Goal: Task Accomplishment & Management: Manage account settings

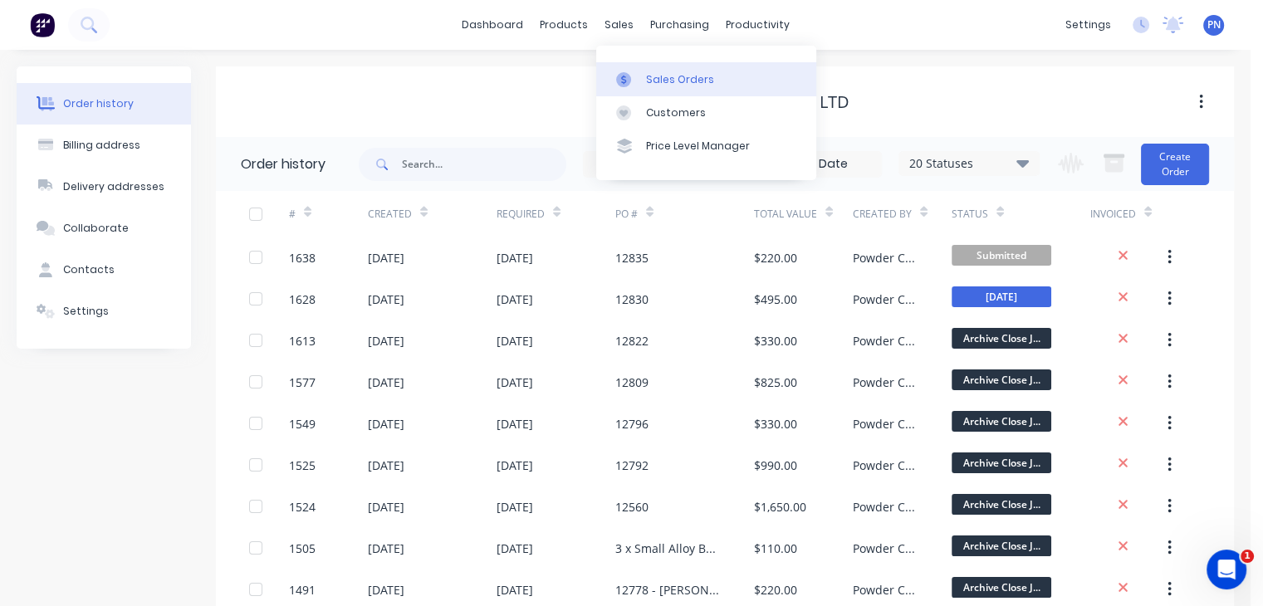
click at [660, 77] on div "Sales Orders" at bounding box center [680, 79] width 68 height 15
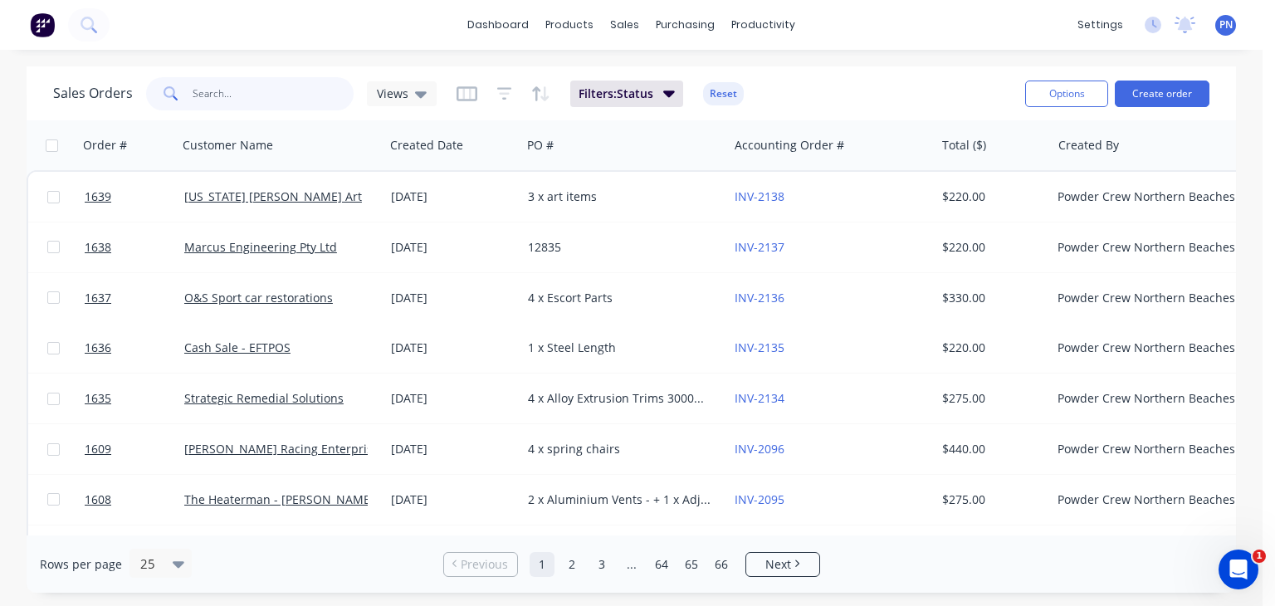
click at [339, 95] on input "text" at bounding box center [274, 93] width 162 height 33
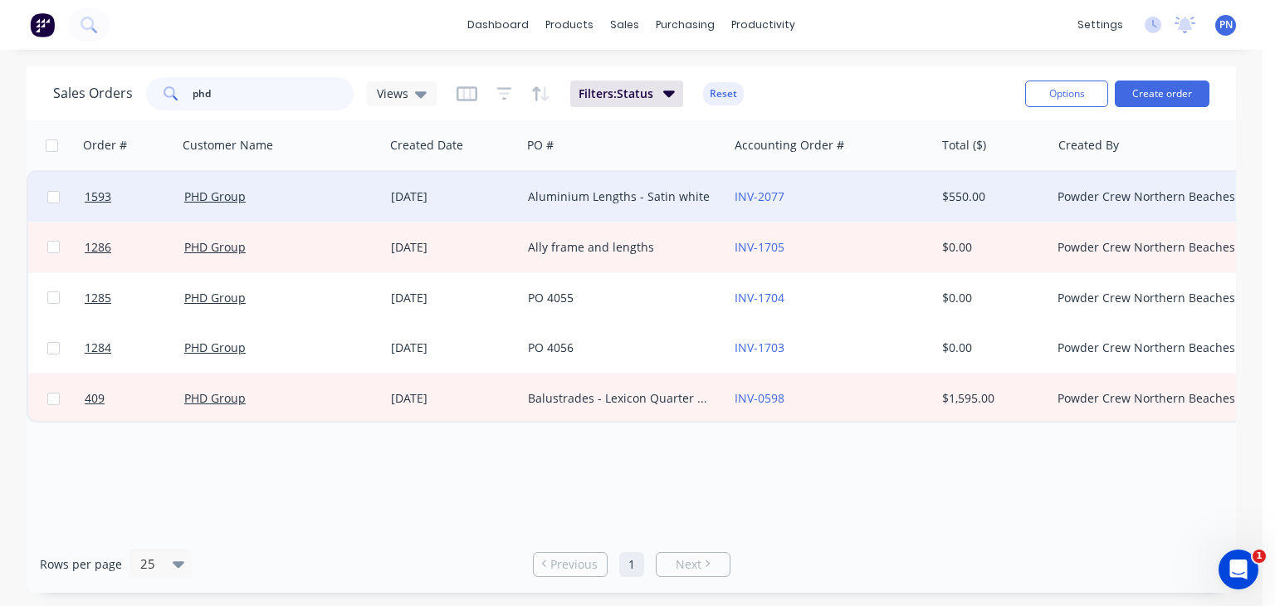
type input "phd"
click at [340, 189] on div "PHD Group" at bounding box center [276, 196] width 184 height 17
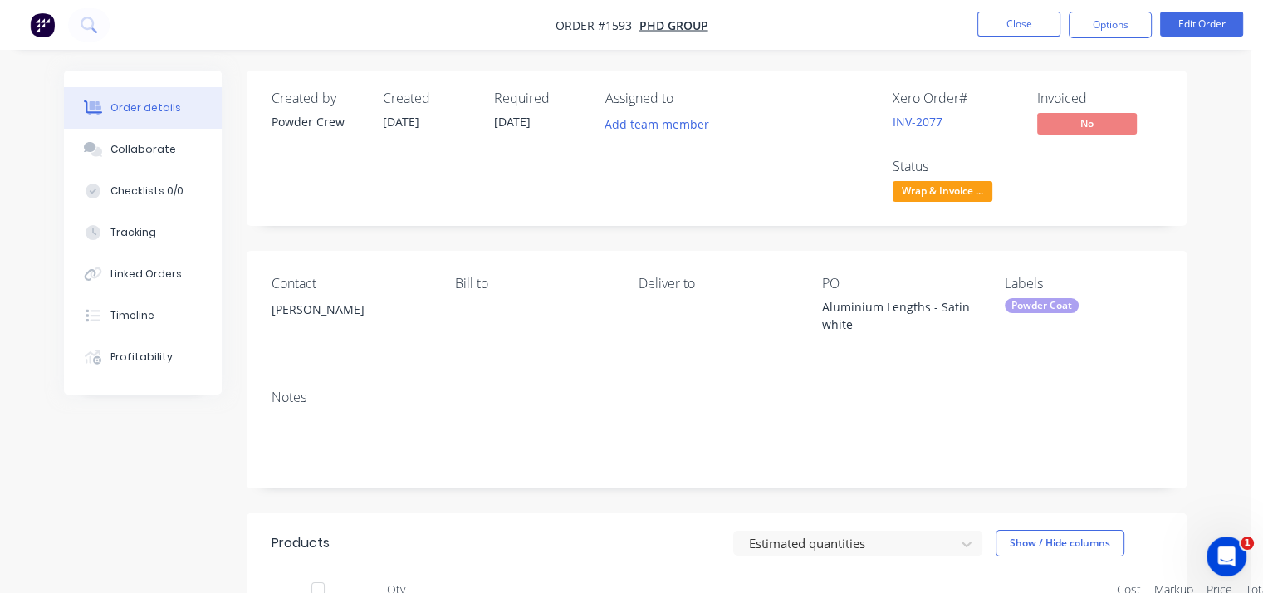
click at [940, 190] on span "Wrap & Invoice ..." at bounding box center [943, 191] width 100 height 21
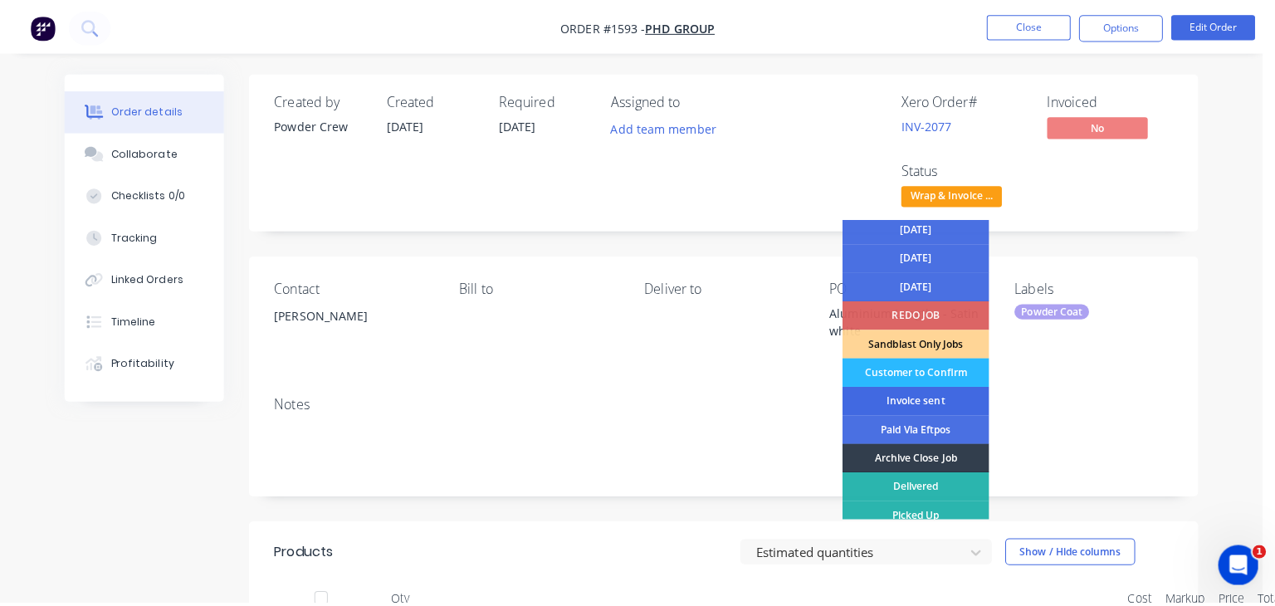
scroll to position [92, 0]
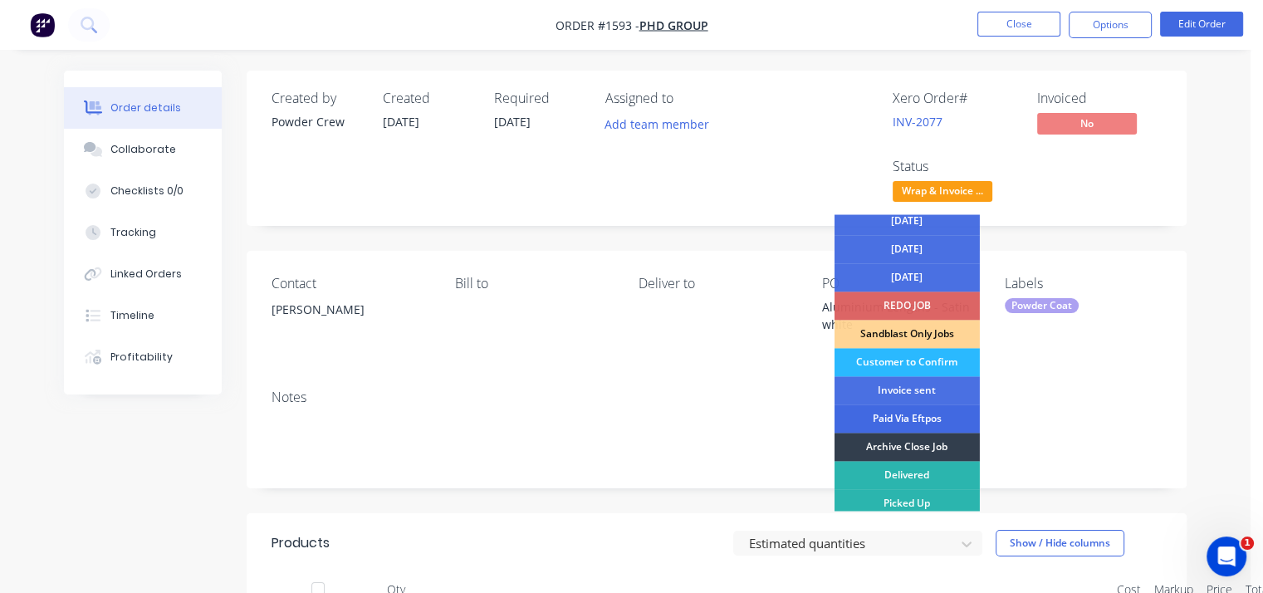
click at [931, 423] on div "Paid Via Eftpos" at bounding box center [907, 418] width 145 height 28
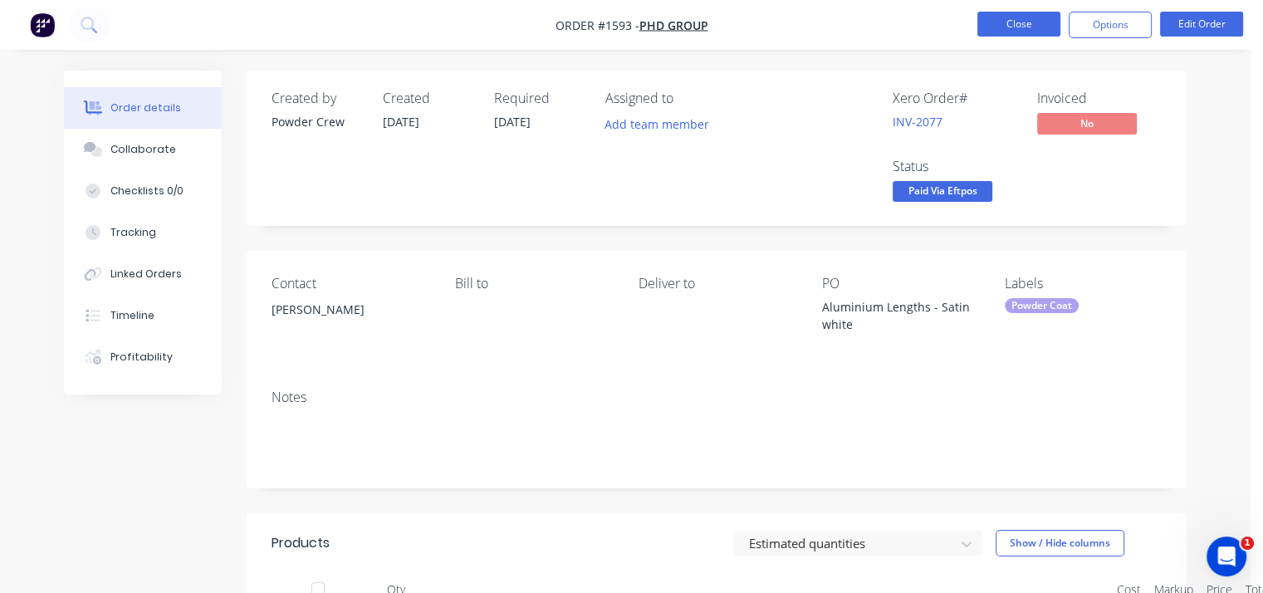
click at [1026, 22] on button "Close" at bounding box center [1018, 24] width 83 height 25
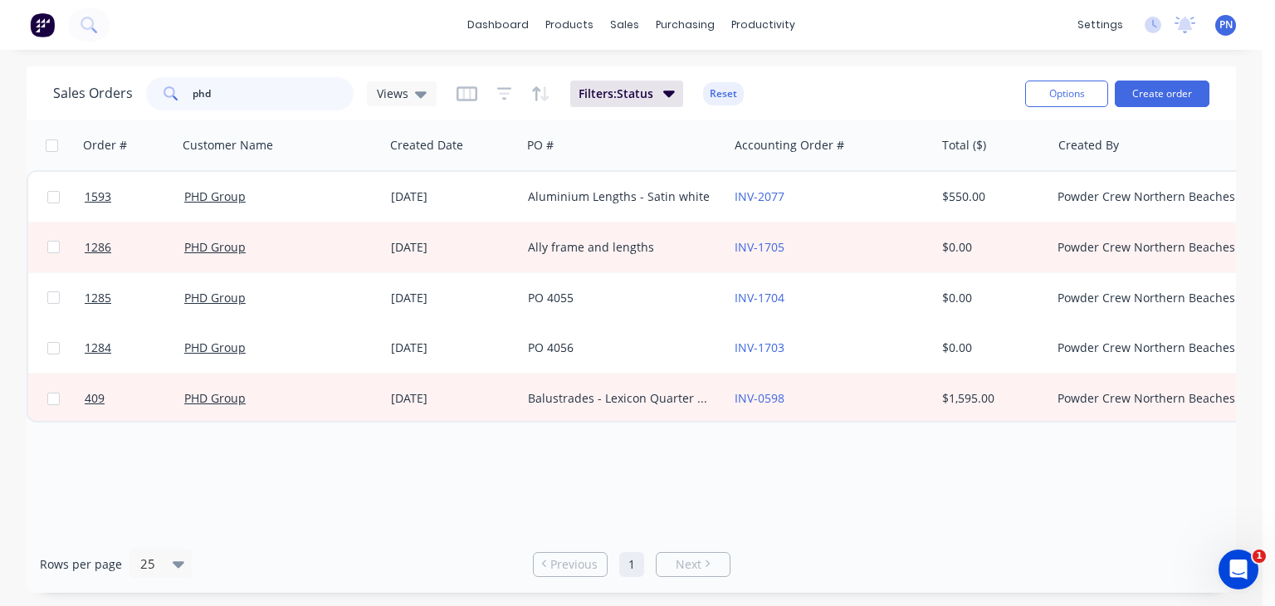
drag, startPoint x: 296, startPoint y: 92, endPoint x: 20, endPoint y: 100, distance: 276.6
click at [20, 100] on div "Sales Orders phd Views Filters: Status Reset Options Create order Order # Custo…" at bounding box center [631, 329] width 1263 height 526
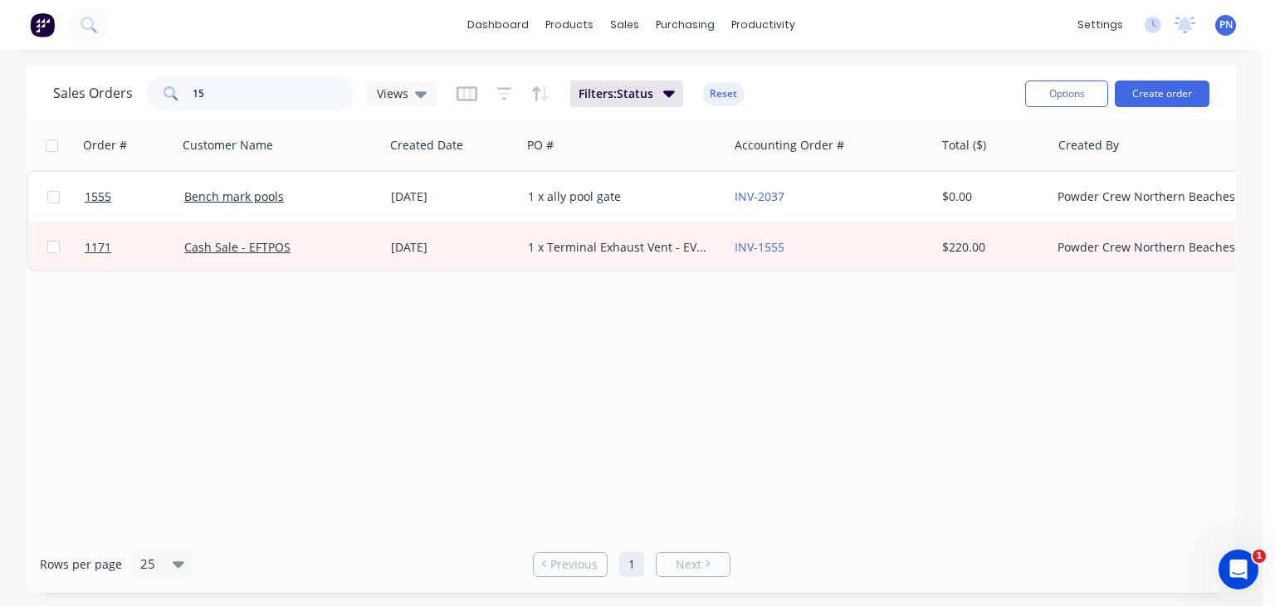
type input "1"
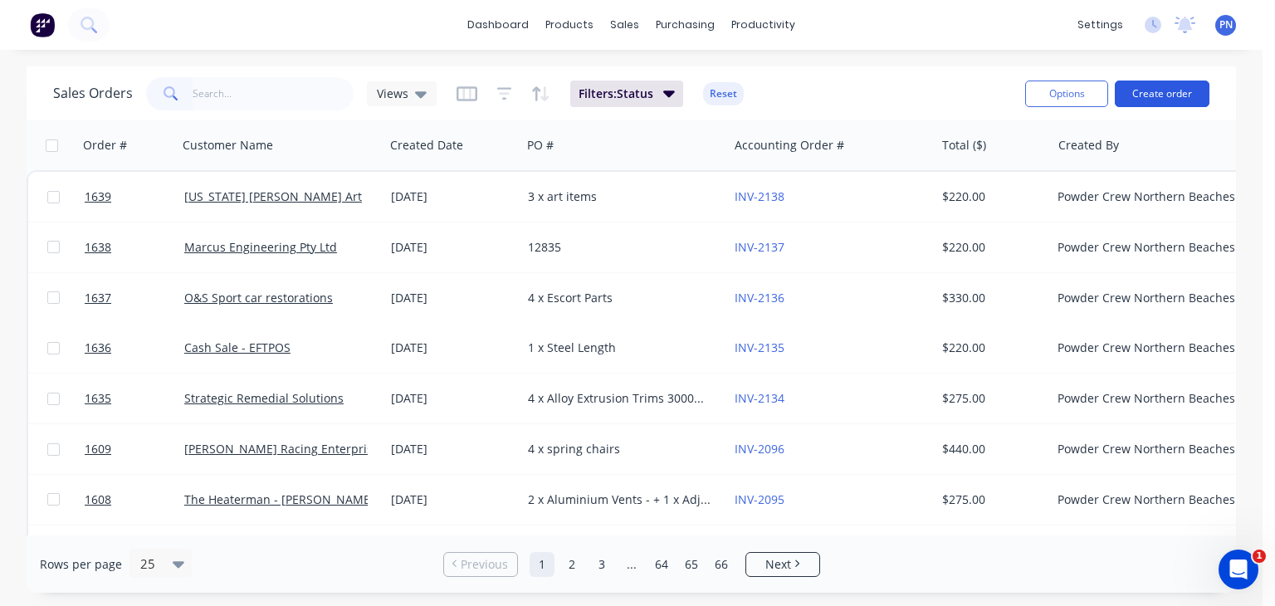
click at [1138, 91] on button "Create order" at bounding box center [1162, 94] width 95 height 27
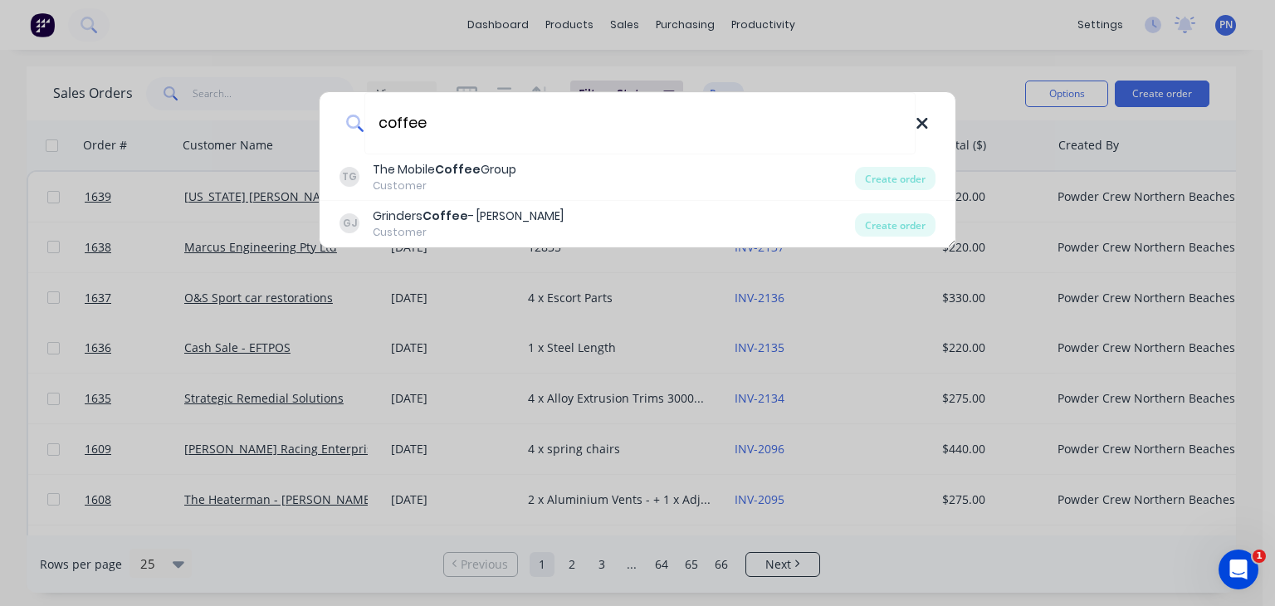
type input "coffee"
click at [923, 126] on icon at bounding box center [922, 124] width 13 height 18
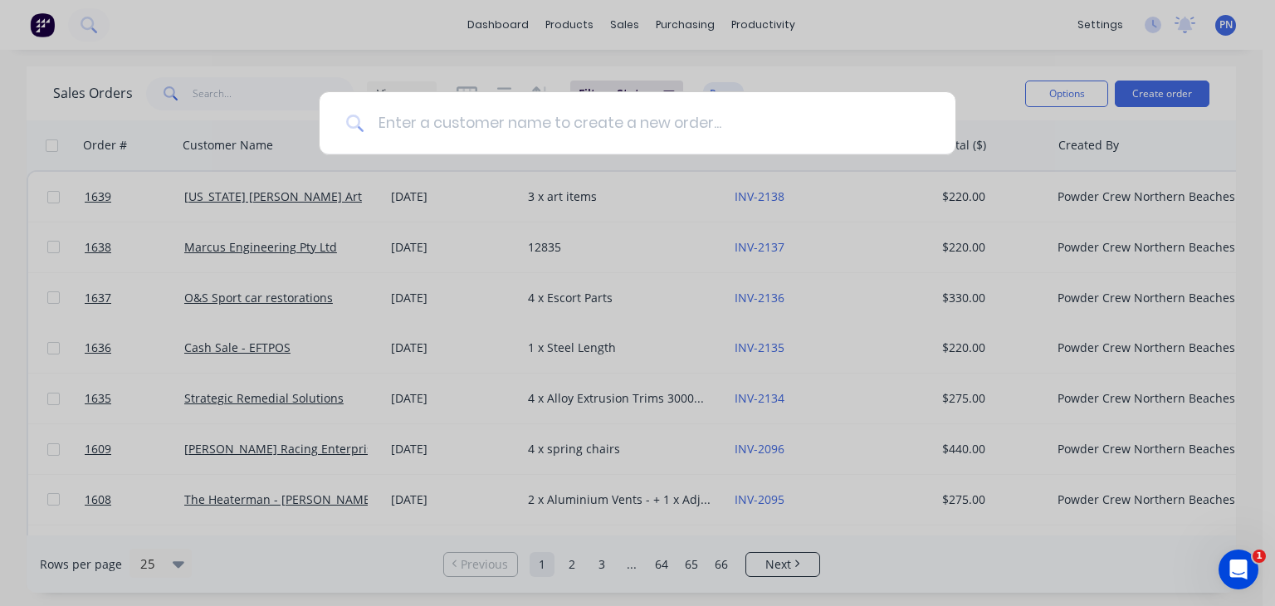
click at [748, 133] on input at bounding box center [647, 123] width 565 height 62
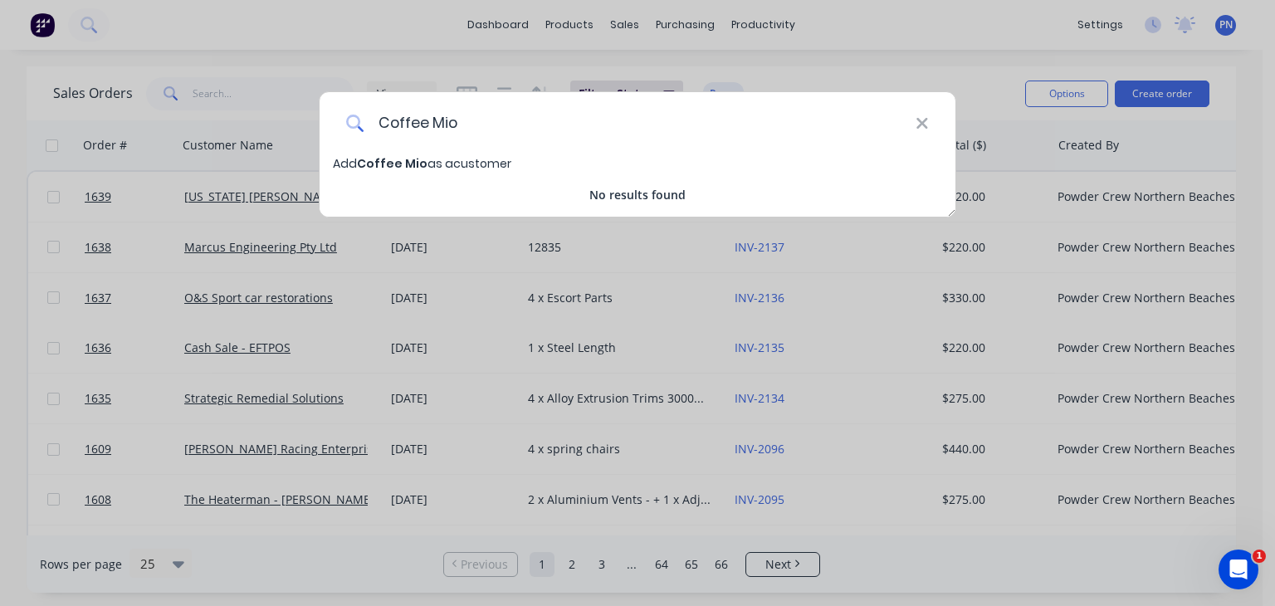
type input "Coffee Mio"
click at [384, 160] on span "Coffee Mio" at bounding box center [392, 163] width 71 height 17
select select "AU"
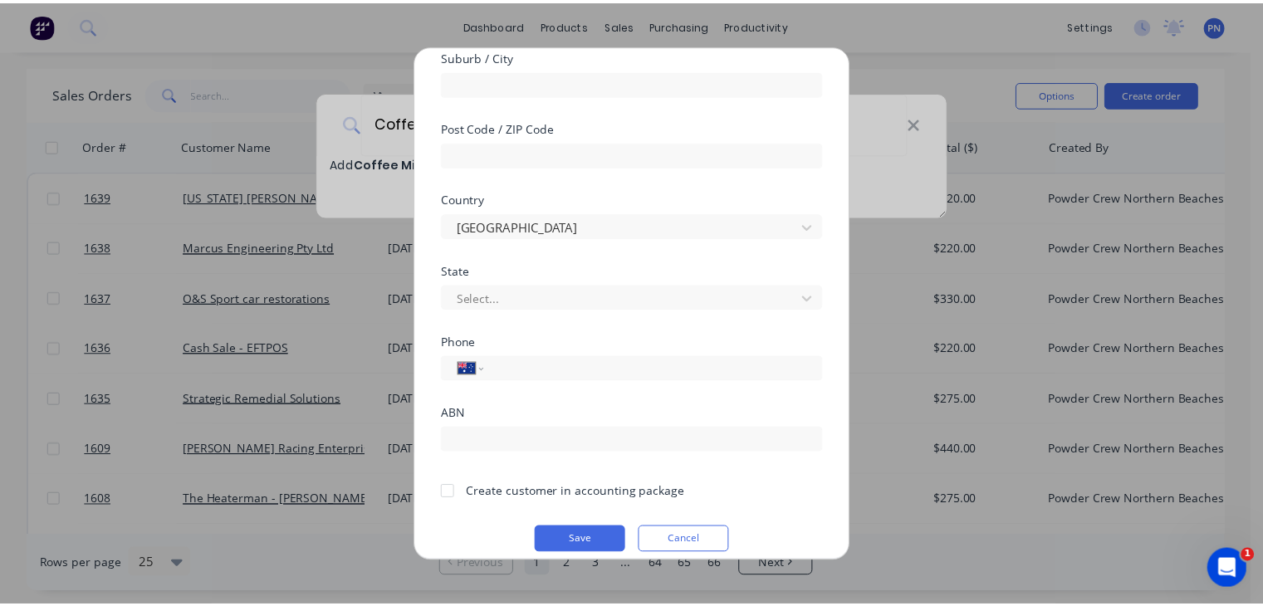
scroll to position [296, 0]
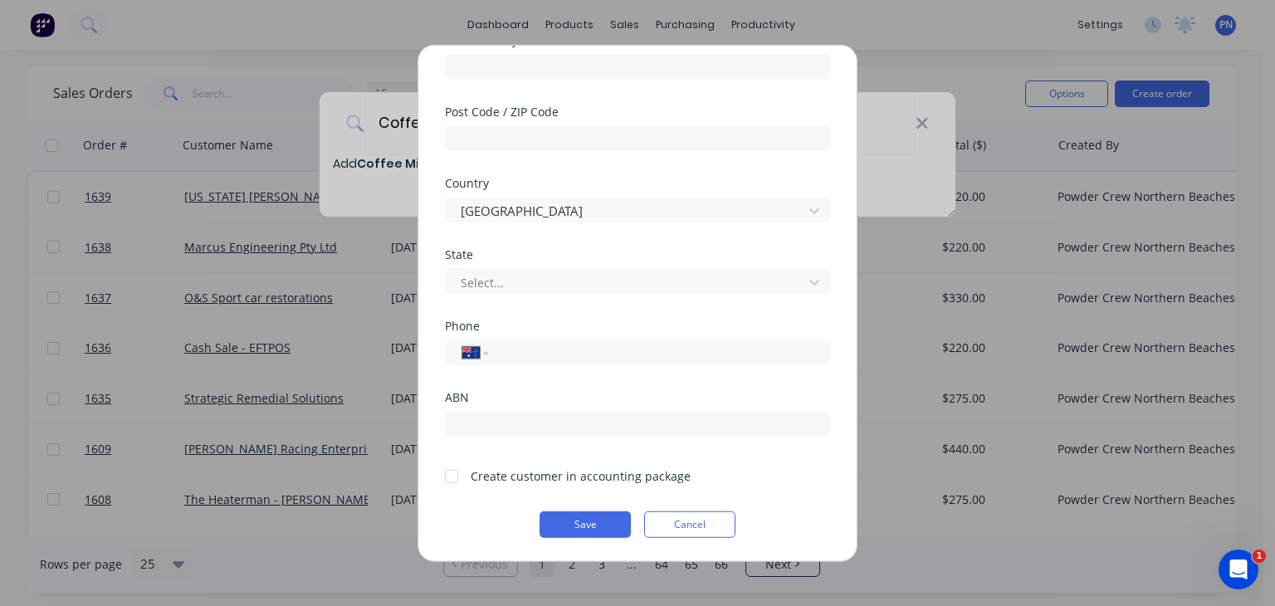
click at [447, 477] on div at bounding box center [451, 475] width 33 height 33
click at [497, 353] on div "International [GEOGRAPHIC_DATA] [GEOGRAPHIC_DATA] [GEOGRAPHIC_DATA] [GEOGRAPHIC…" at bounding box center [637, 352] width 385 height 25
click at [553, 358] on input "tel" at bounding box center [656, 352] width 313 height 19
drag, startPoint x: 591, startPoint y: 358, endPoint x: 502, endPoint y: 360, distance: 89.7
click at [502, 360] on input "0431 321 282" at bounding box center [656, 352] width 313 height 19
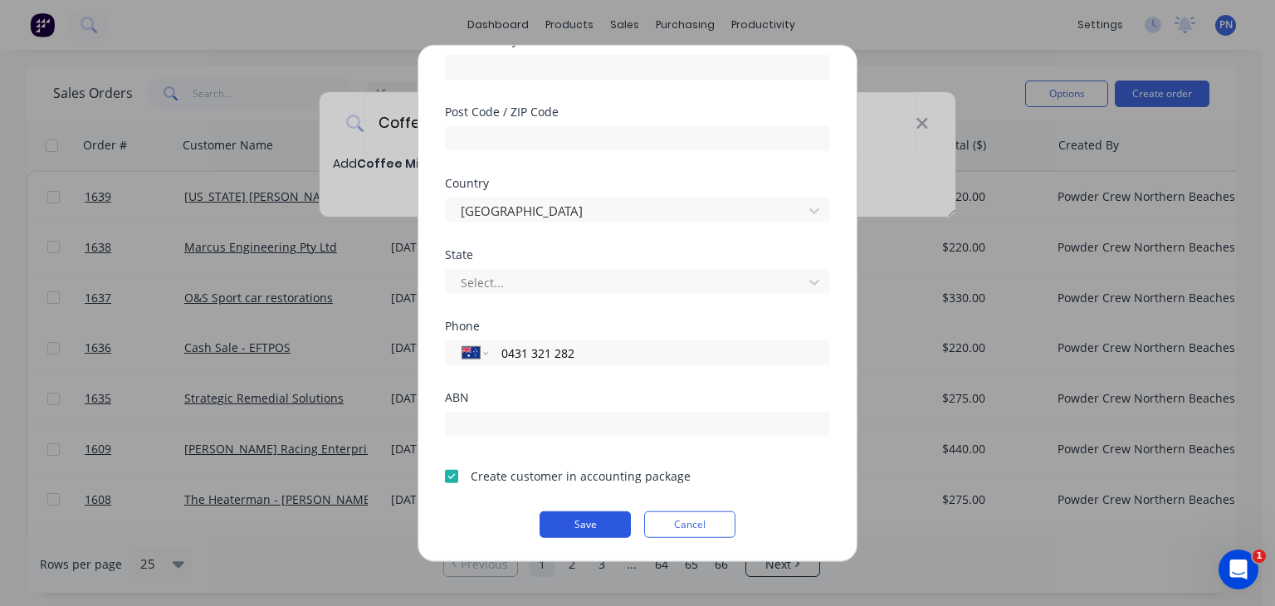
type input "0431 321 282"
click at [585, 522] on button "Save" at bounding box center [585, 525] width 91 height 27
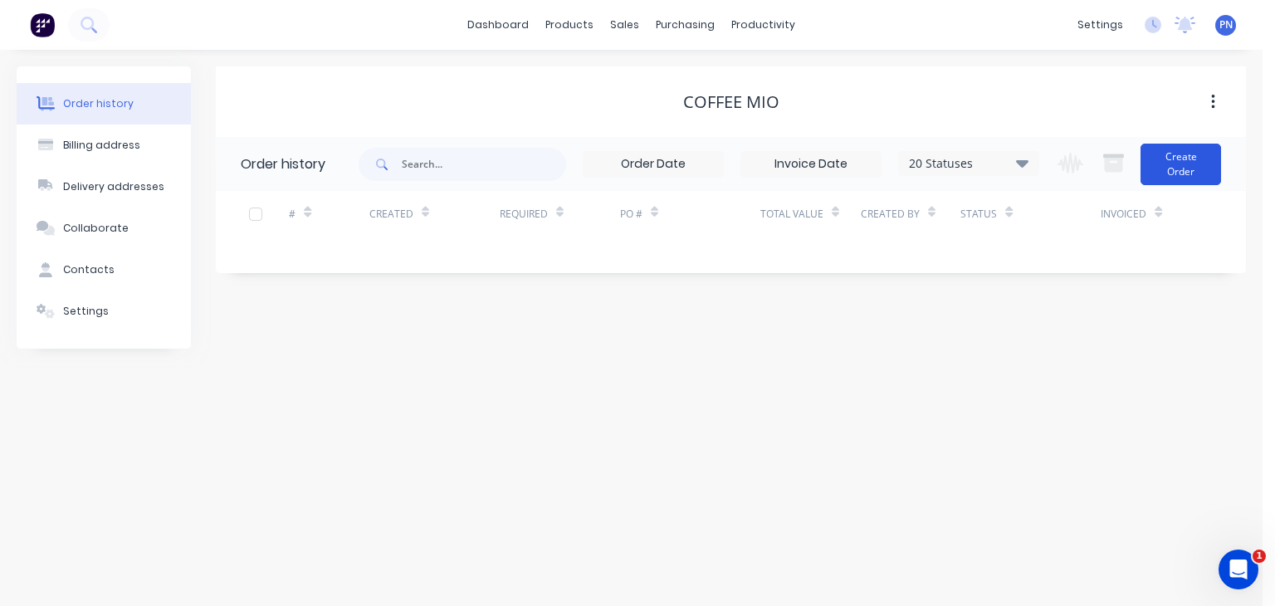
click at [1172, 160] on button "Create Order" at bounding box center [1181, 165] width 81 height 42
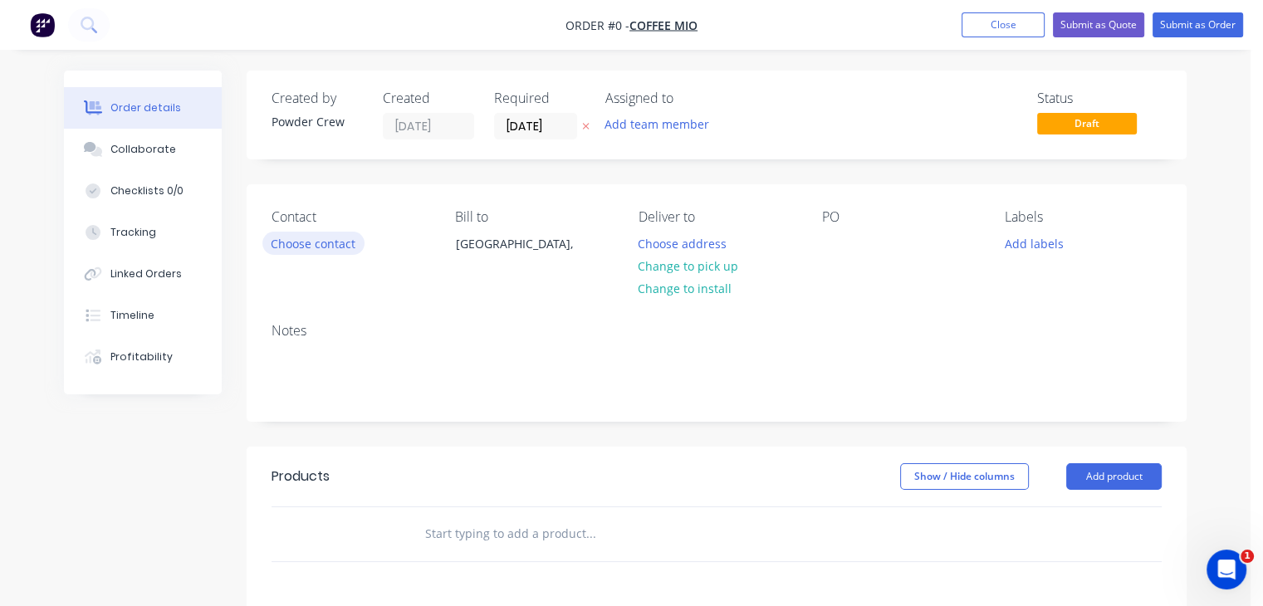
click at [318, 247] on button "Choose contact" at bounding box center [313, 243] width 102 height 22
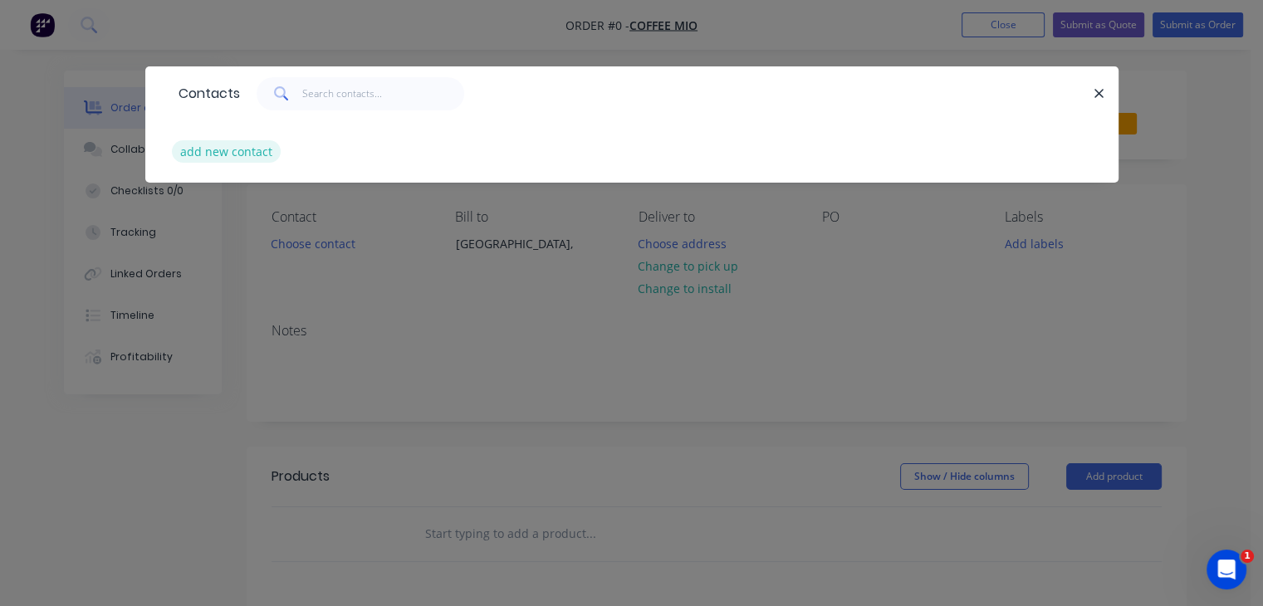
click at [247, 158] on button "add new contact" at bounding box center [227, 151] width 110 height 22
select select "AU"
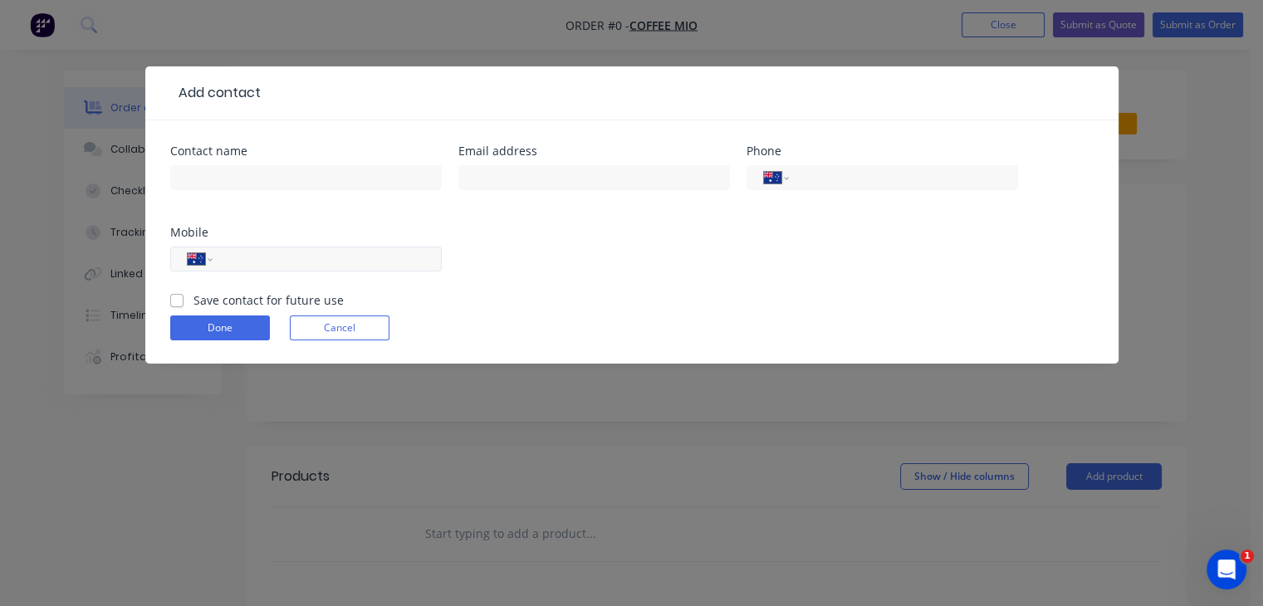
paste input "0431 321 282"
type input "0431 321 282"
click at [289, 184] on input "text" at bounding box center [306, 177] width 272 height 25
type input "[PERSON_NAME]"
click at [582, 177] on input "text" at bounding box center [594, 177] width 272 height 25
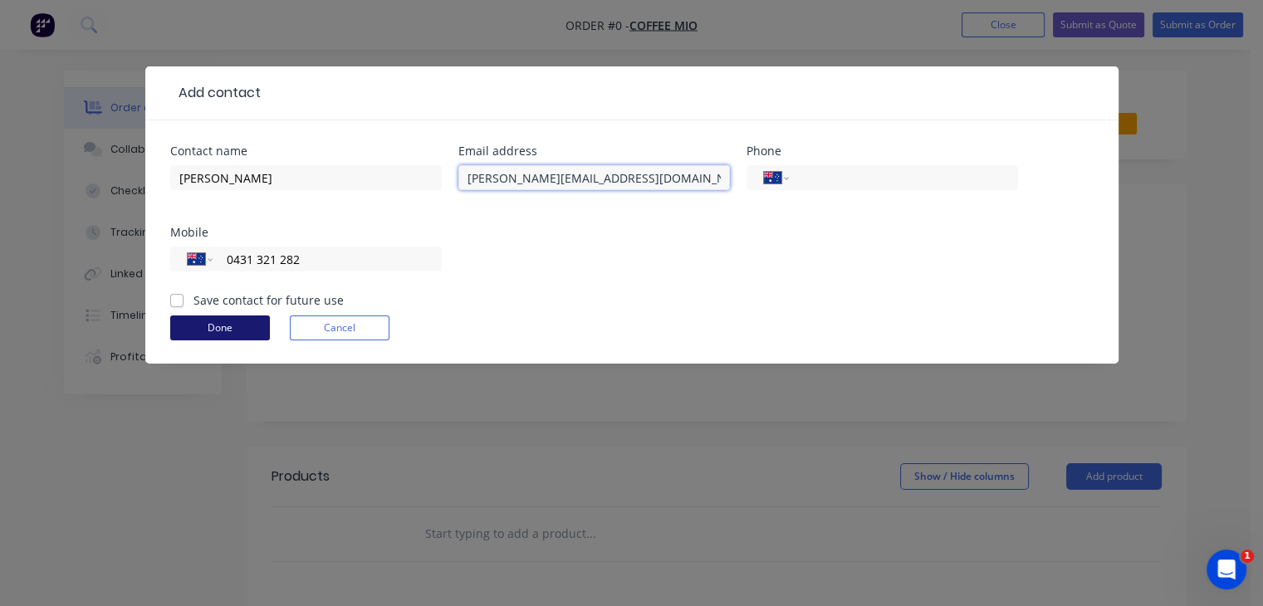
type input "[PERSON_NAME][EMAIL_ADDRESS][DOMAIN_NAME]"
click at [225, 322] on button "Done" at bounding box center [220, 328] width 100 height 25
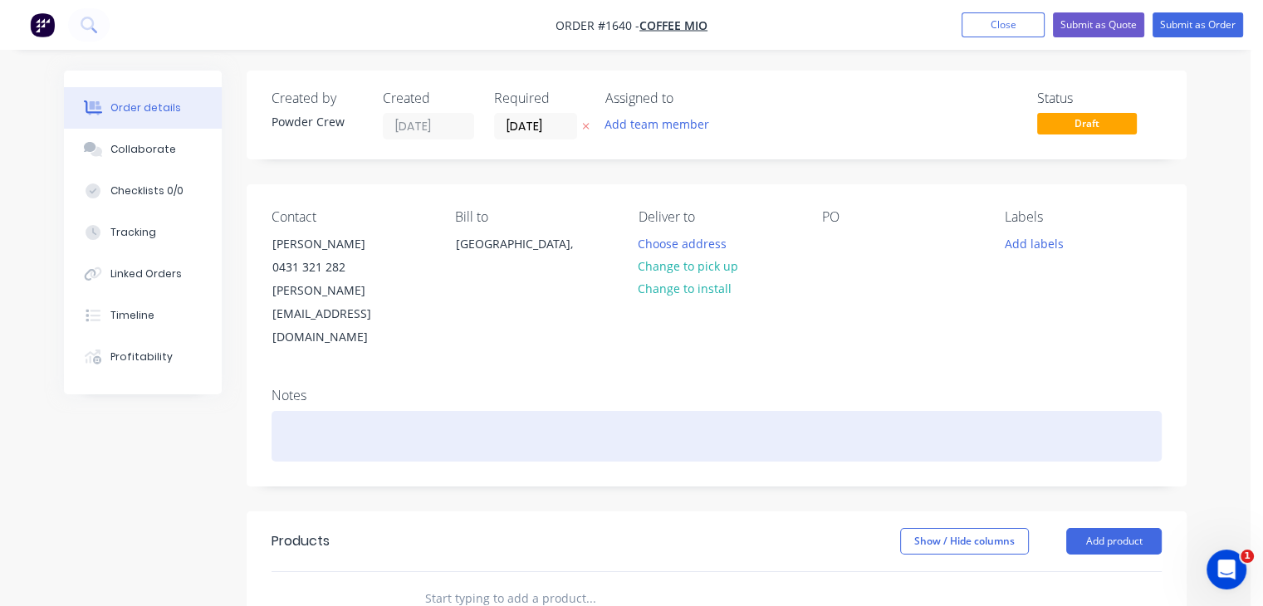
click at [326, 411] on div at bounding box center [717, 436] width 890 height 51
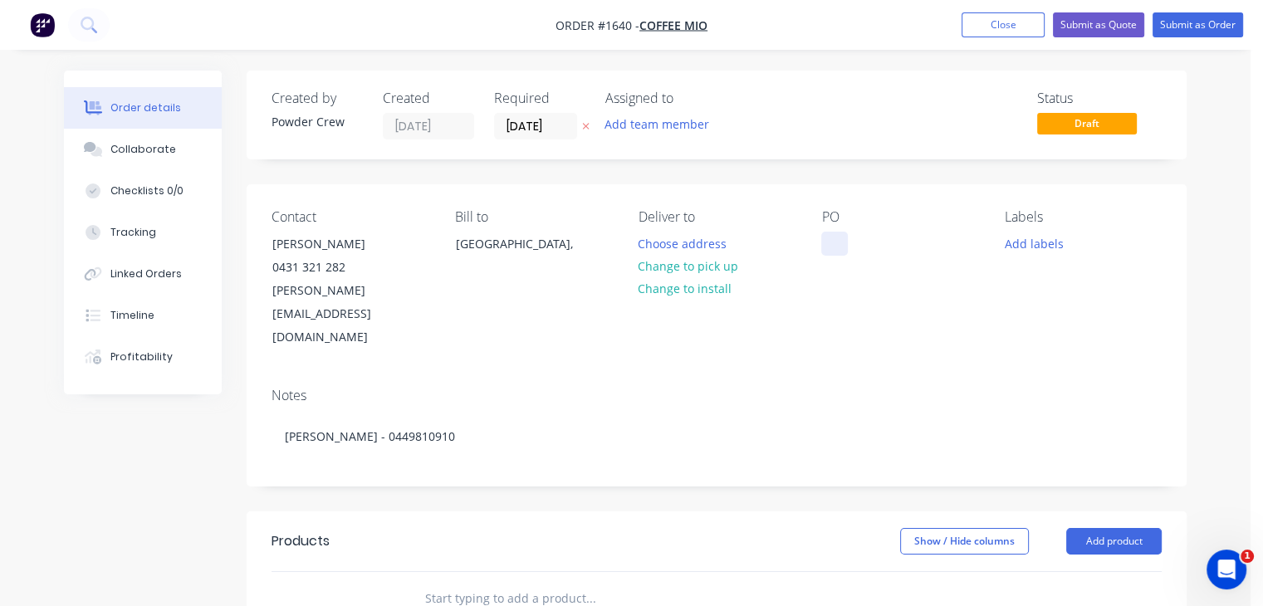
click at [847, 240] on div at bounding box center [834, 244] width 27 height 24
drag, startPoint x: 886, startPoint y: 266, endPoint x: 828, endPoint y: 250, distance: 60.2
click at [828, 250] on div "4 x coffee machine panels" at bounding box center [899, 253] width 157 height 42
drag, startPoint x: 834, startPoint y: 250, endPoint x: 830, endPoint y: 275, distance: 25.3
click at [784, 283] on div "Deliver to Choose address Change to pick up Change to install" at bounding box center [717, 279] width 157 height 140
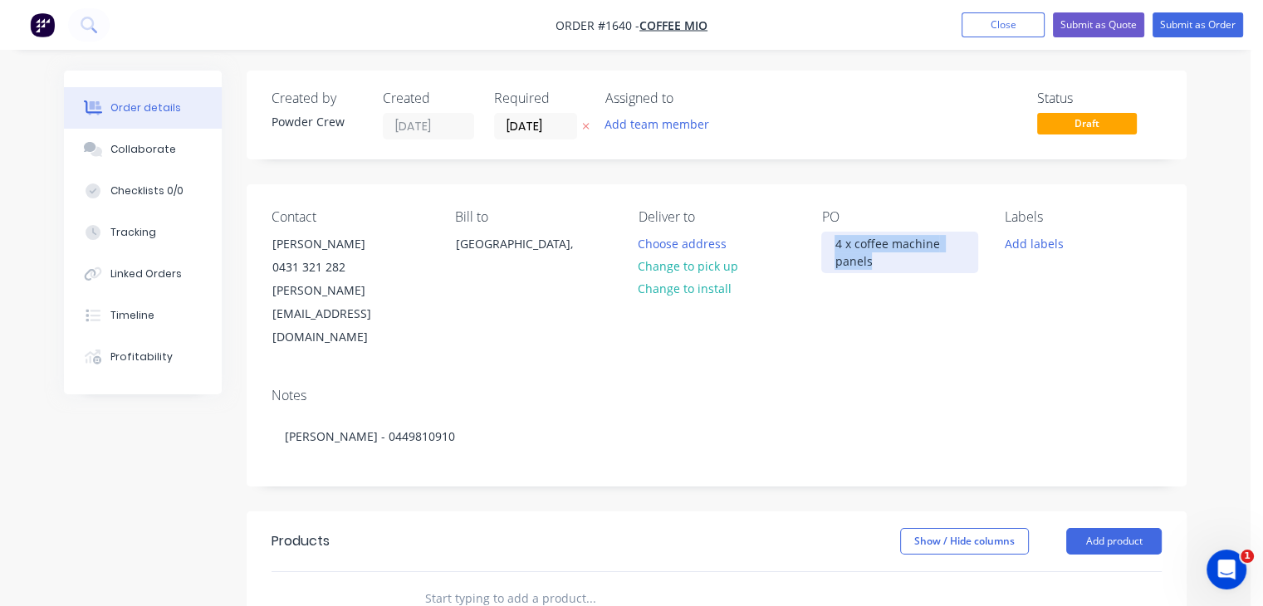
drag, startPoint x: 879, startPoint y: 268, endPoint x: 831, endPoint y: 240, distance: 55.1
click at [831, 240] on div "4 x coffee machine panels" at bounding box center [899, 253] width 157 height 42
copy div "4 x coffee machine panels"
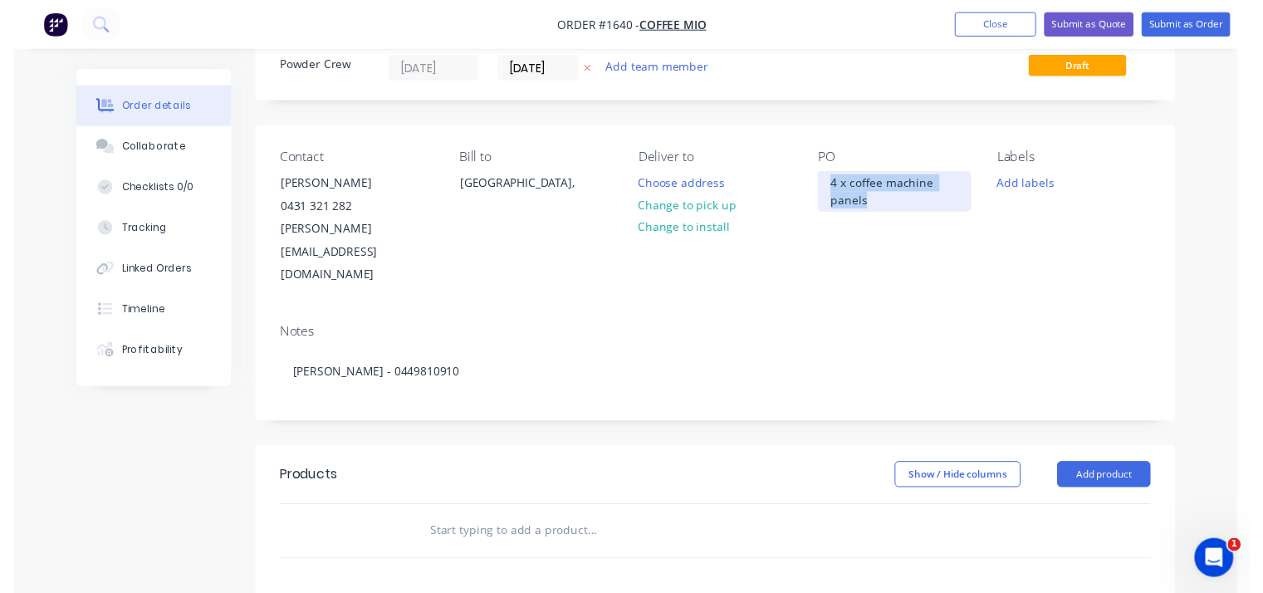
scroll to position [166, 0]
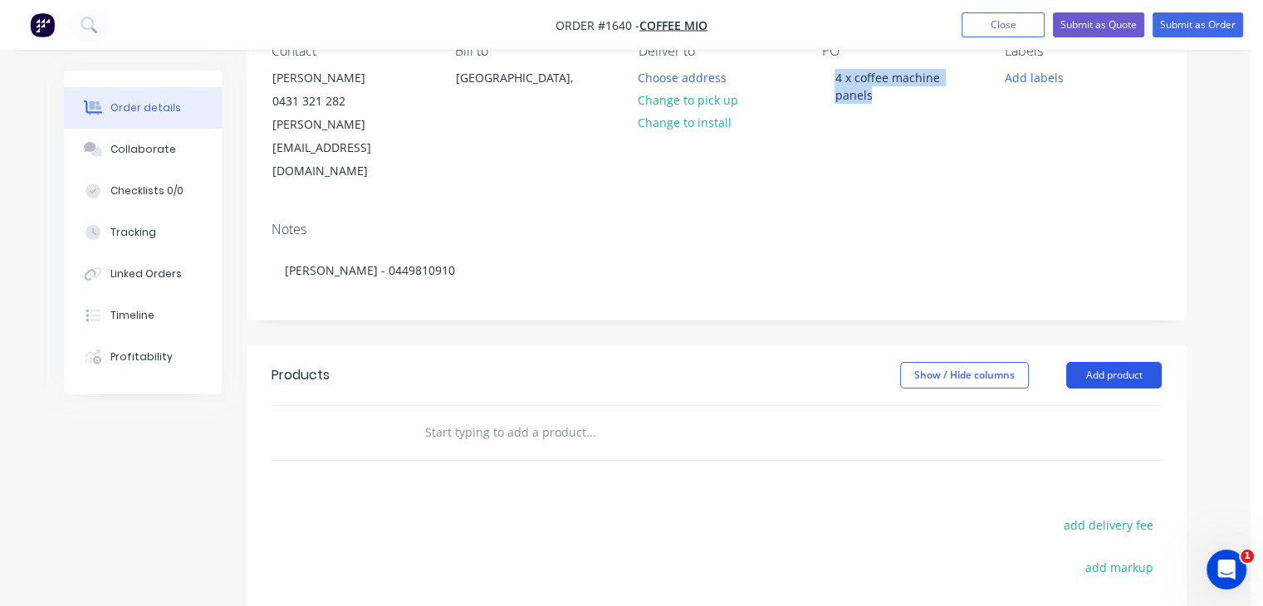
click at [1088, 362] on button "Add product" at bounding box center [1113, 375] width 95 height 27
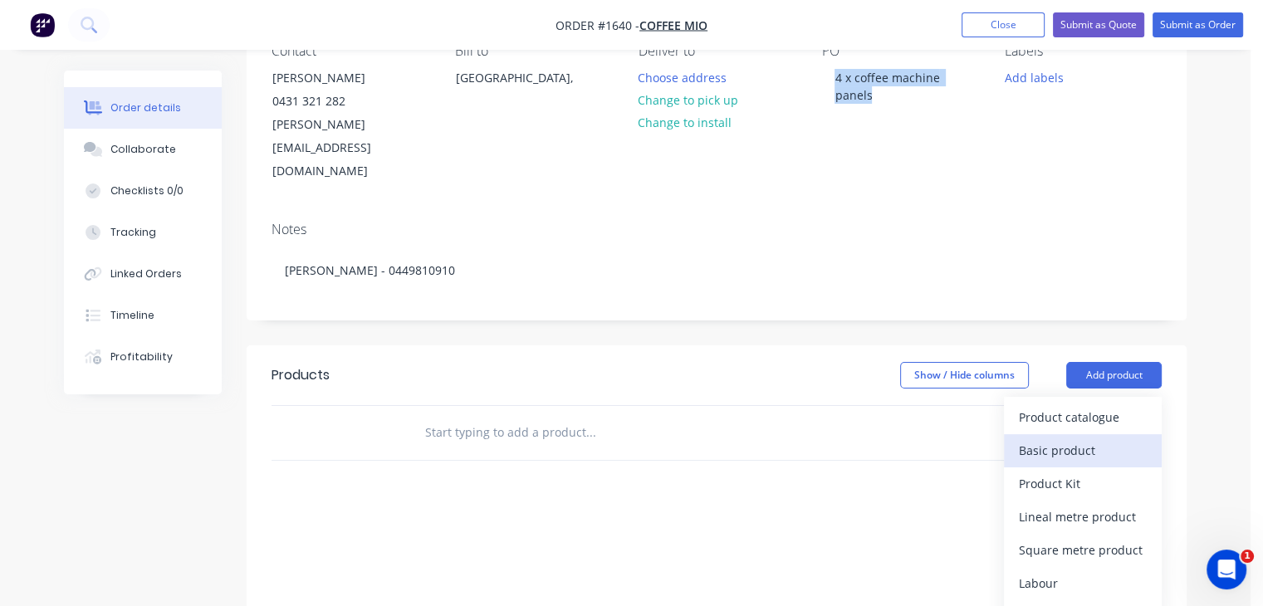
click at [1086, 438] on div "Basic product" at bounding box center [1083, 450] width 128 height 24
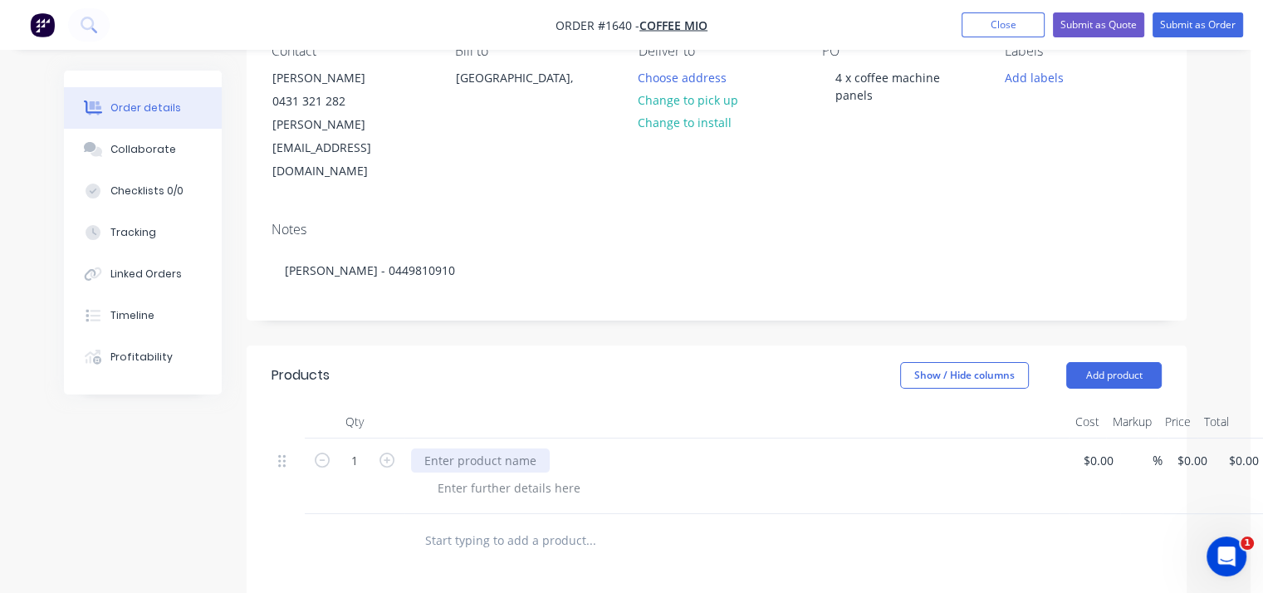
drag, startPoint x: 781, startPoint y: 384, endPoint x: 498, endPoint y: 404, distance: 283.0
click at [497, 448] on div at bounding box center [480, 460] width 139 height 24
click at [498, 448] on div at bounding box center [480, 460] width 139 height 24
paste div
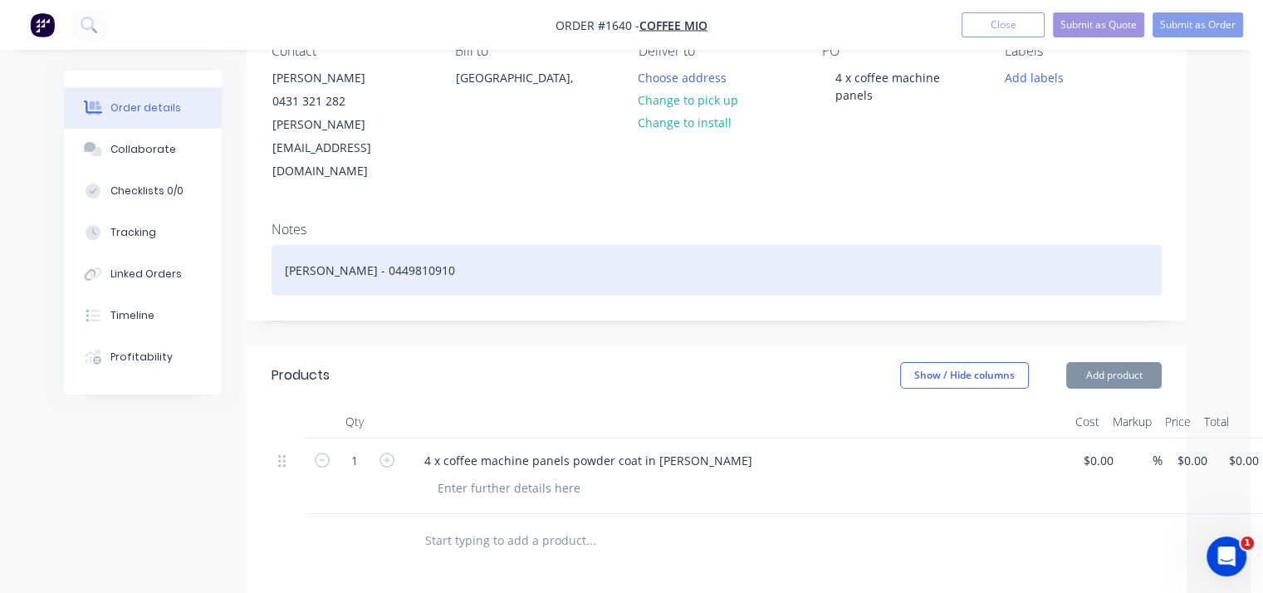
click at [571, 245] on div "[PERSON_NAME] - 0449810910" at bounding box center [717, 270] width 890 height 51
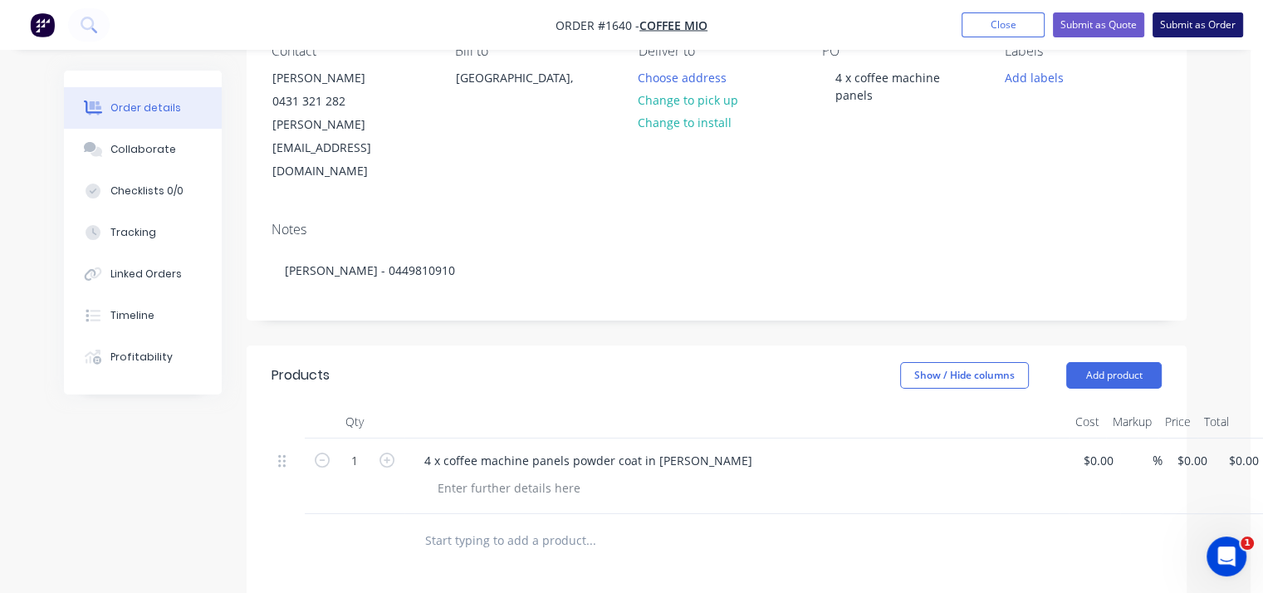
click at [1211, 31] on button "Submit as Order" at bounding box center [1198, 24] width 91 height 25
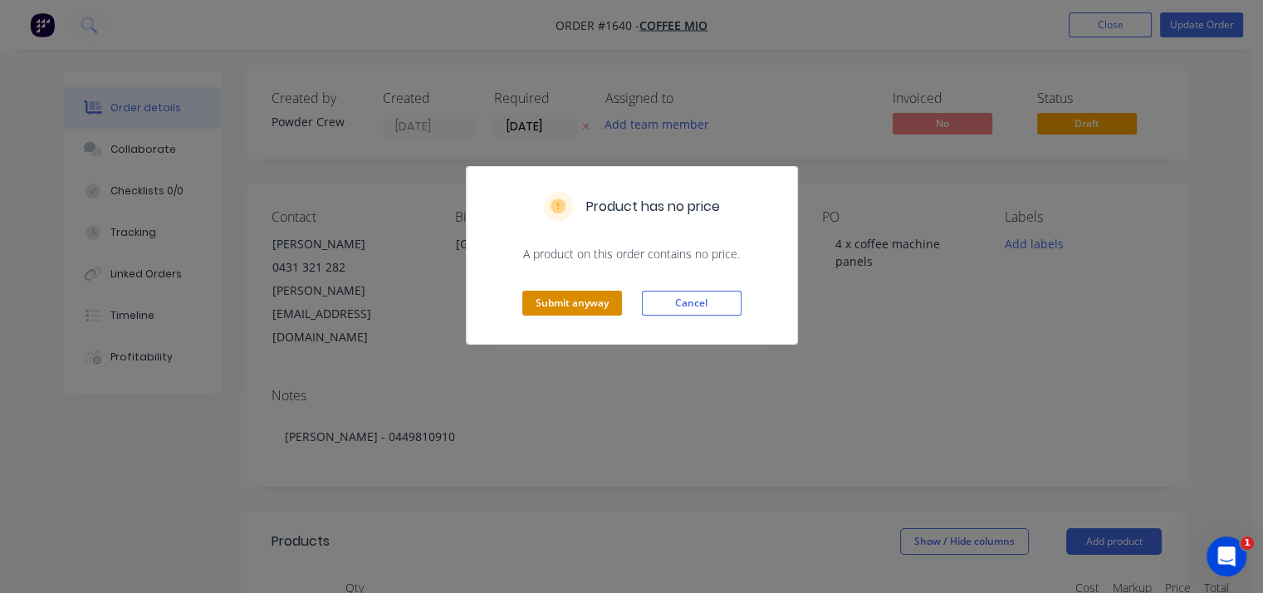
click at [577, 300] on button "Submit anyway" at bounding box center [572, 303] width 100 height 25
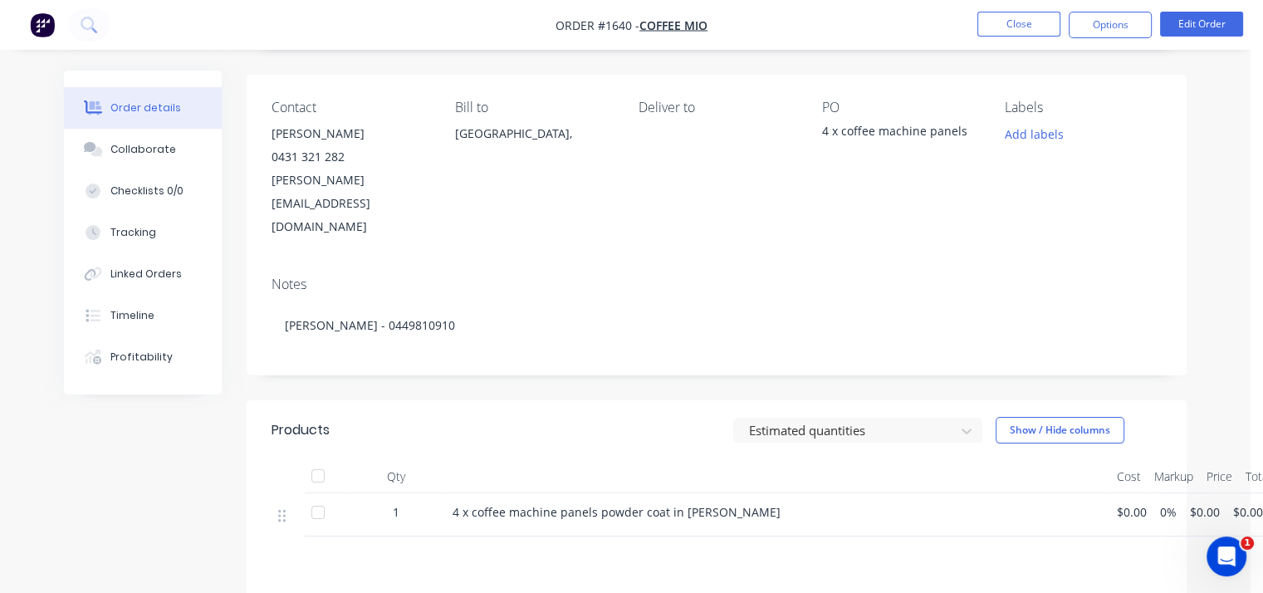
scroll to position [249, 0]
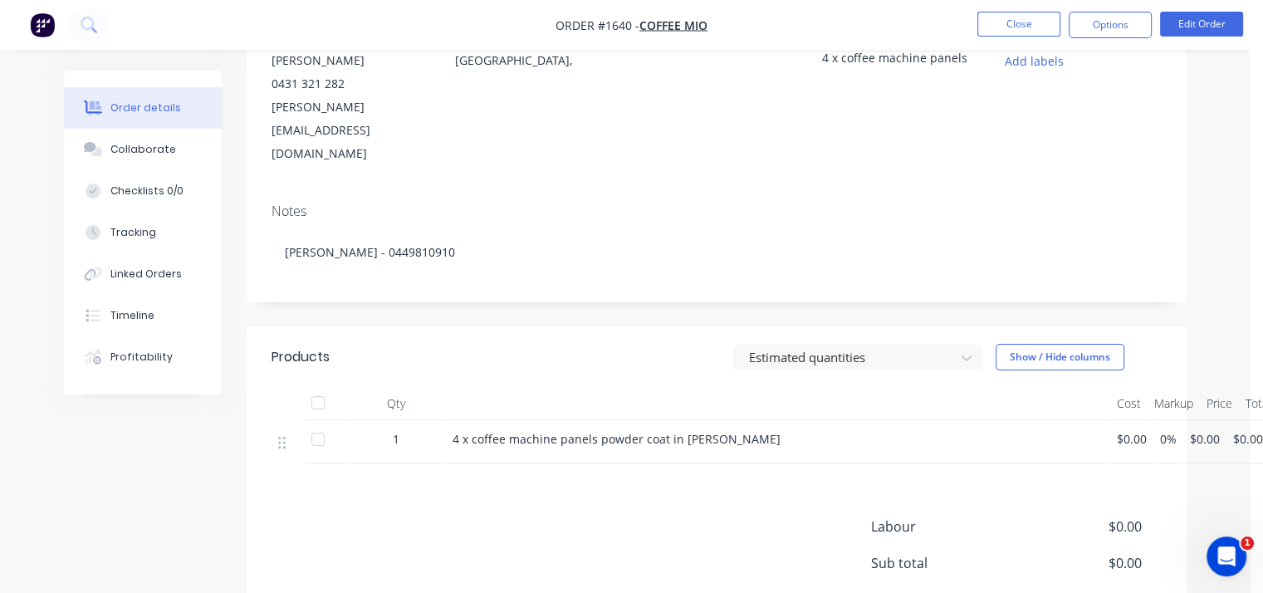
click at [1120, 430] on span "$0.00" at bounding box center [1132, 438] width 30 height 17
click at [1124, 430] on span "$0.00" at bounding box center [1132, 438] width 30 height 17
click at [1197, 17] on button "Edit Order" at bounding box center [1201, 24] width 83 height 25
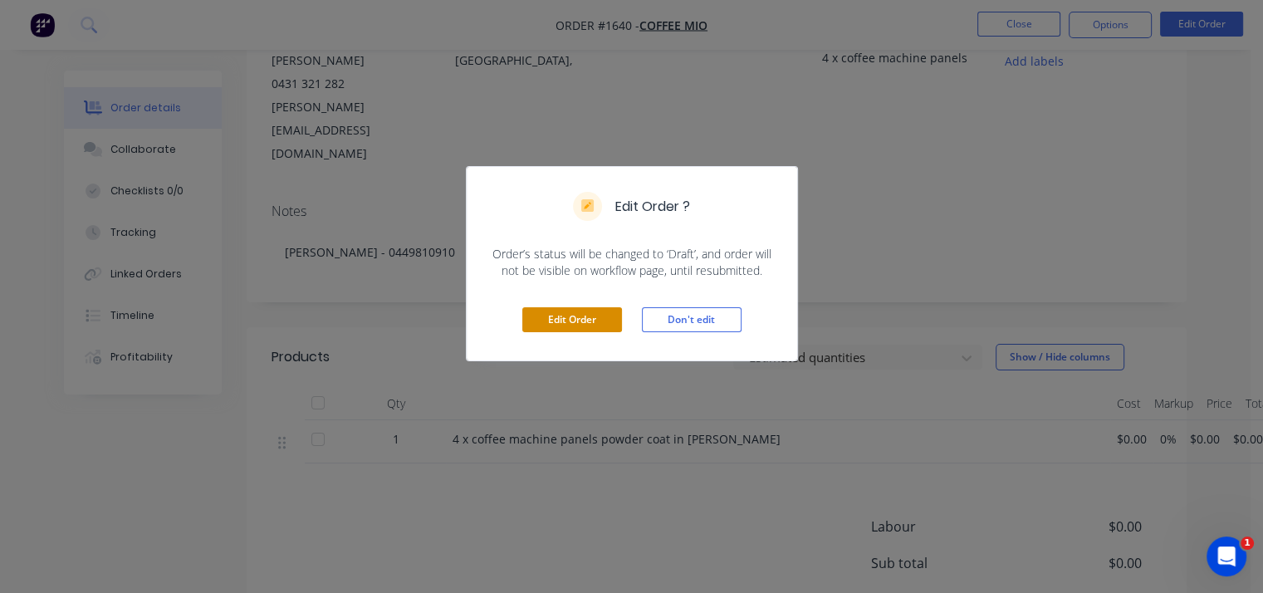
click at [590, 317] on button "Edit Order" at bounding box center [572, 319] width 100 height 25
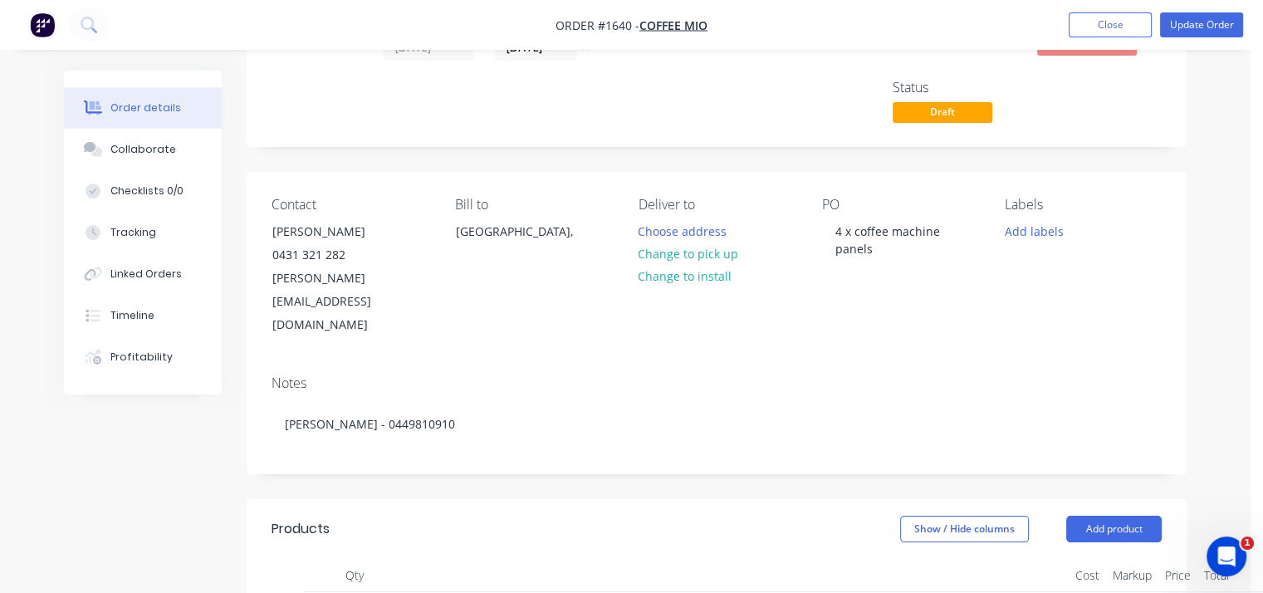
scroll to position [166, 0]
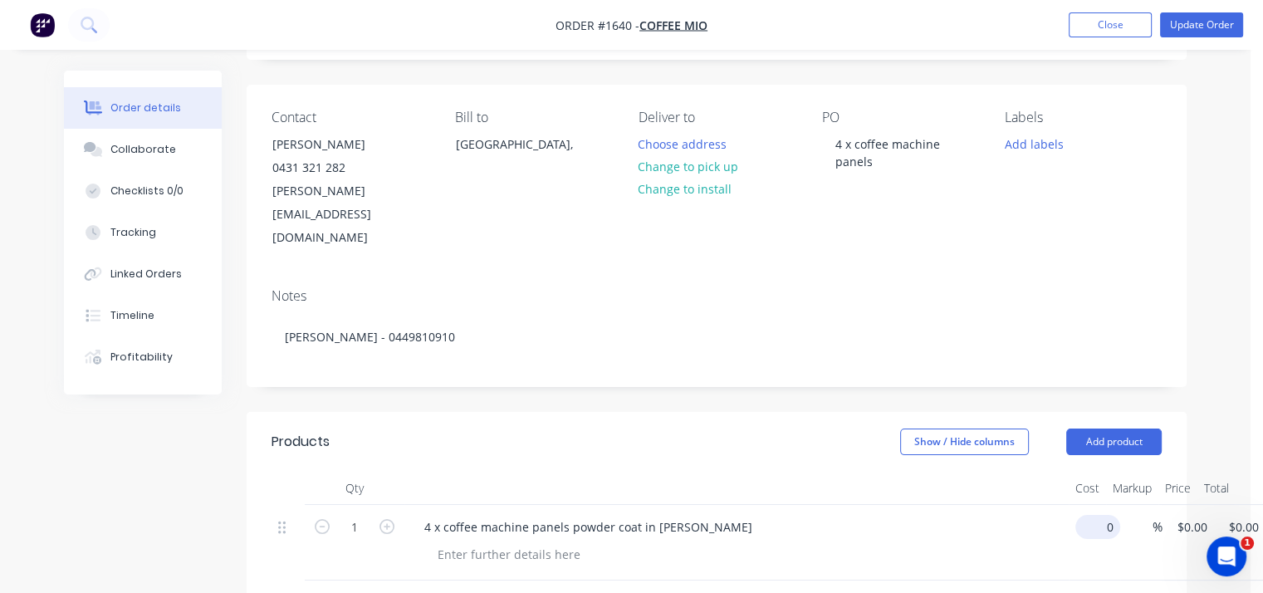
click at [1096, 515] on input "0" at bounding box center [1101, 527] width 38 height 24
type input "$200.00"
click at [1190, 222] on div "Order details Collaborate Checklists 0/0 Tracking Linked Orders Timeline Profit…" at bounding box center [625, 481] width 1156 height 1153
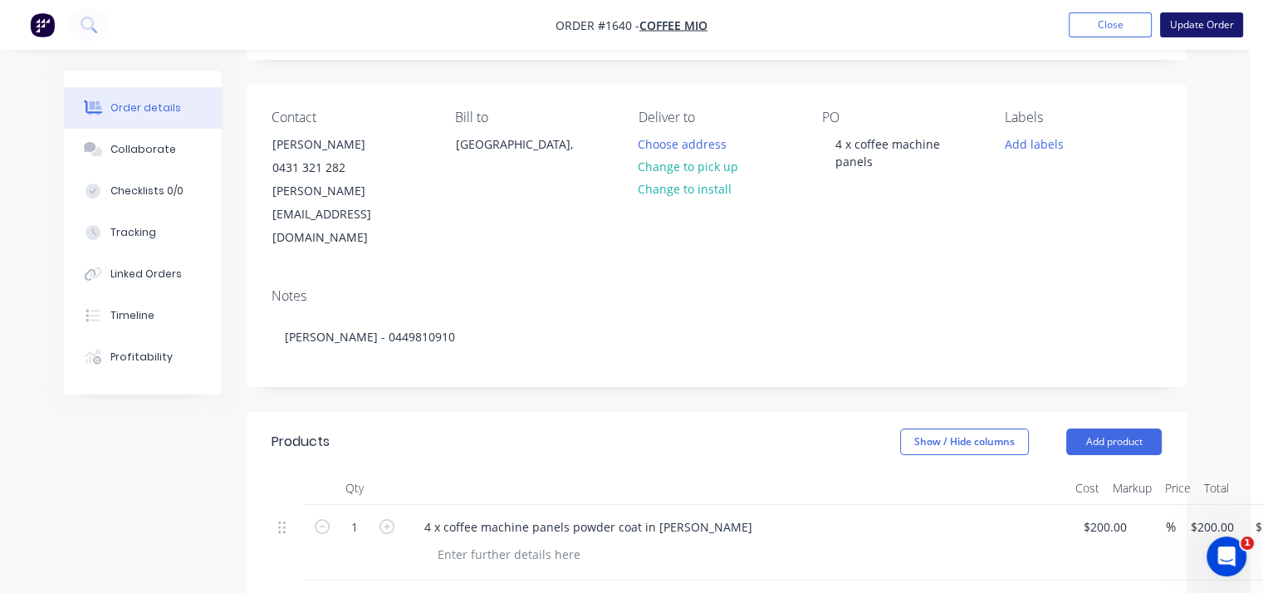
click at [1193, 30] on button "Update Order" at bounding box center [1201, 24] width 83 height 25
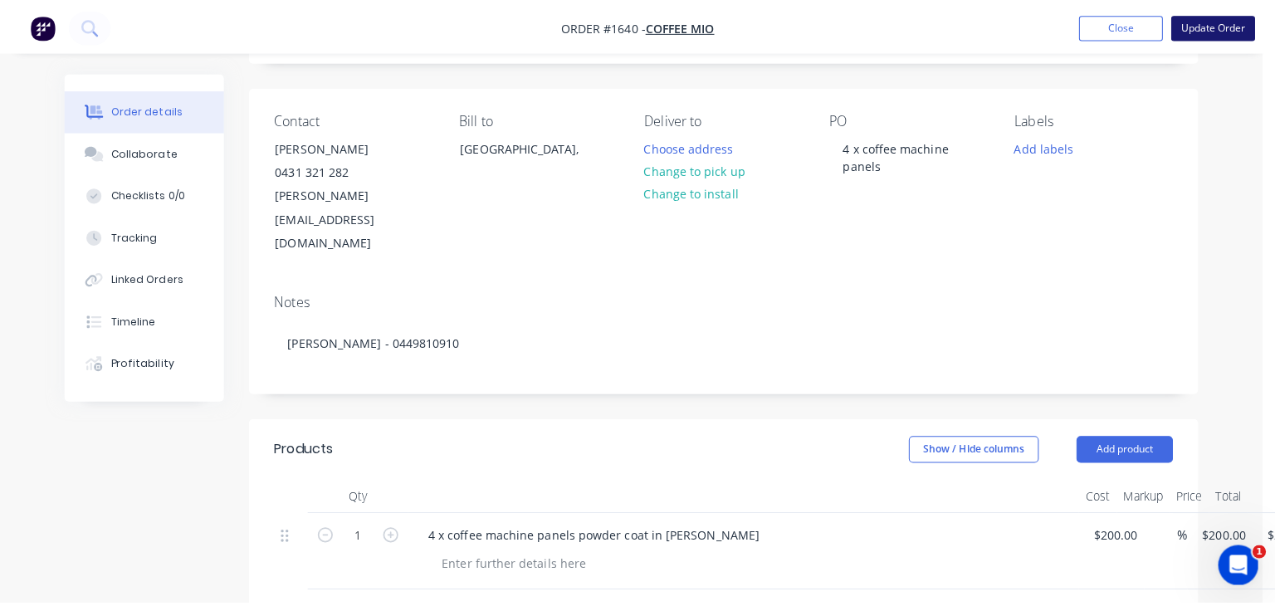
scroll to position [0, 0]
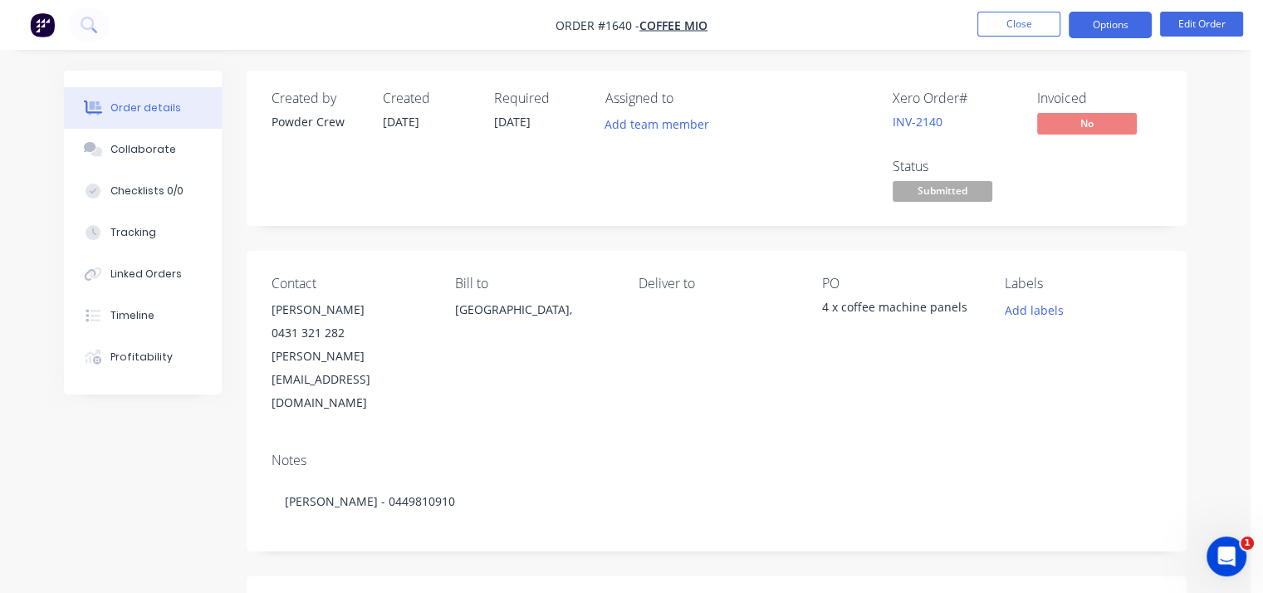
click at [1093, 22] on button "Options" at bounding box center [1110, 25] width 83 height 27
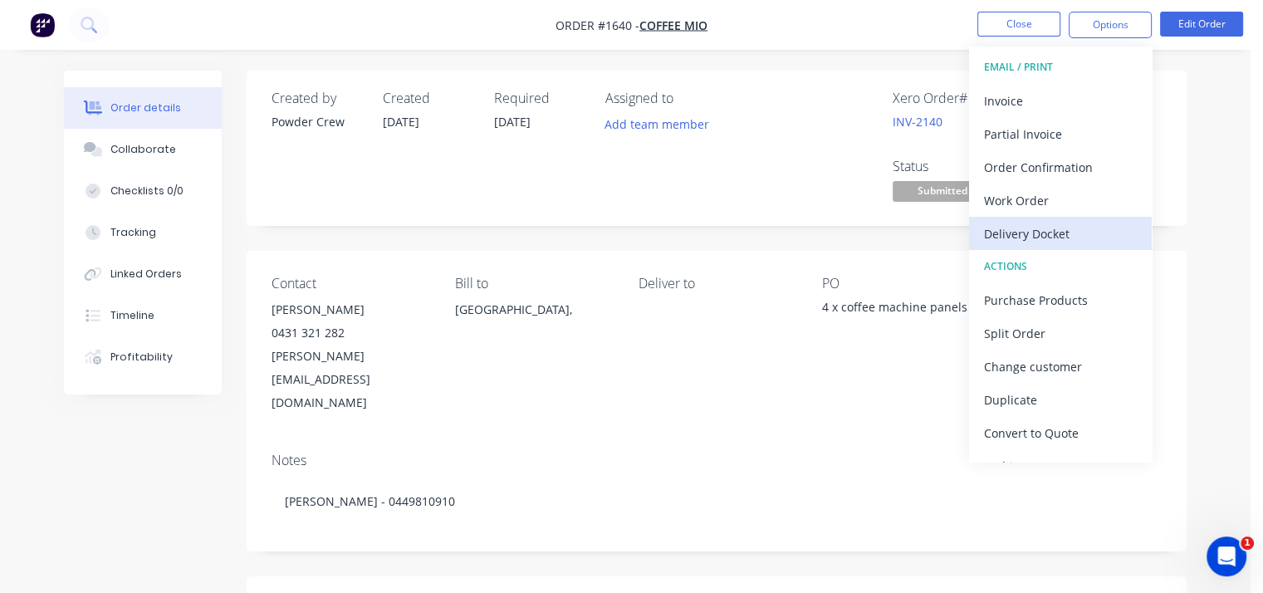
click at [1031, 233] on div "Delivery Docket" at bounding box center [1060, 234] width 153 height 24
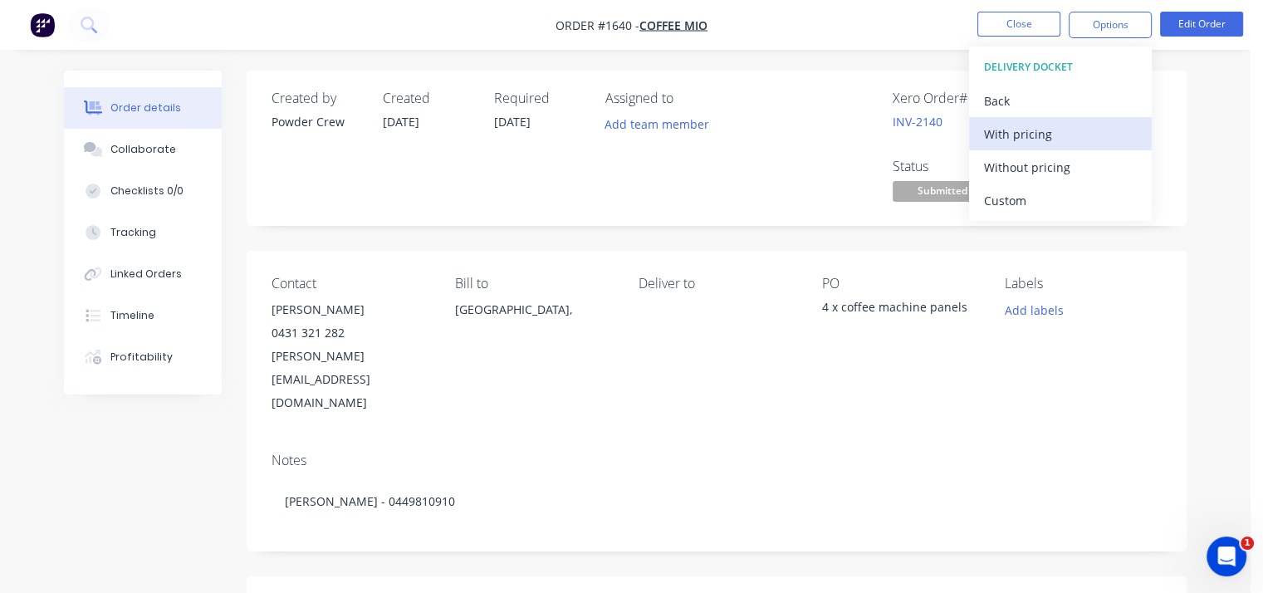
click at [1010, 137] on div "With pricing" at bounding box center [1060, 134] width 153 height 24
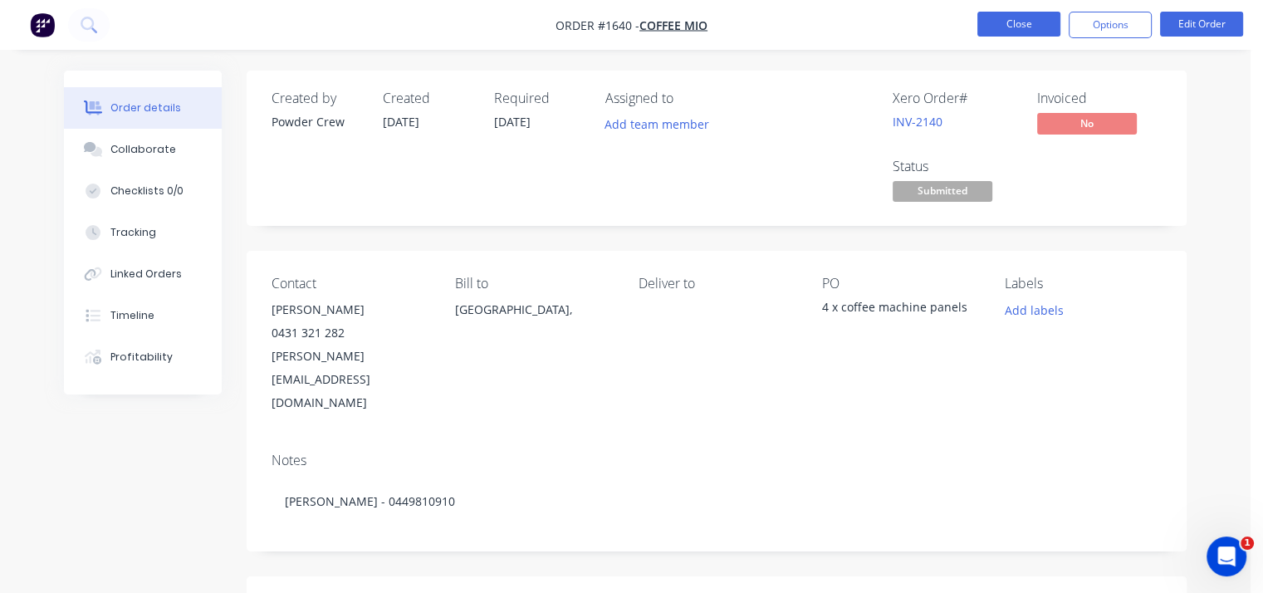
click at [1014, 27] on button "Close" at bounding box center [1018, 24] width 83 height 25
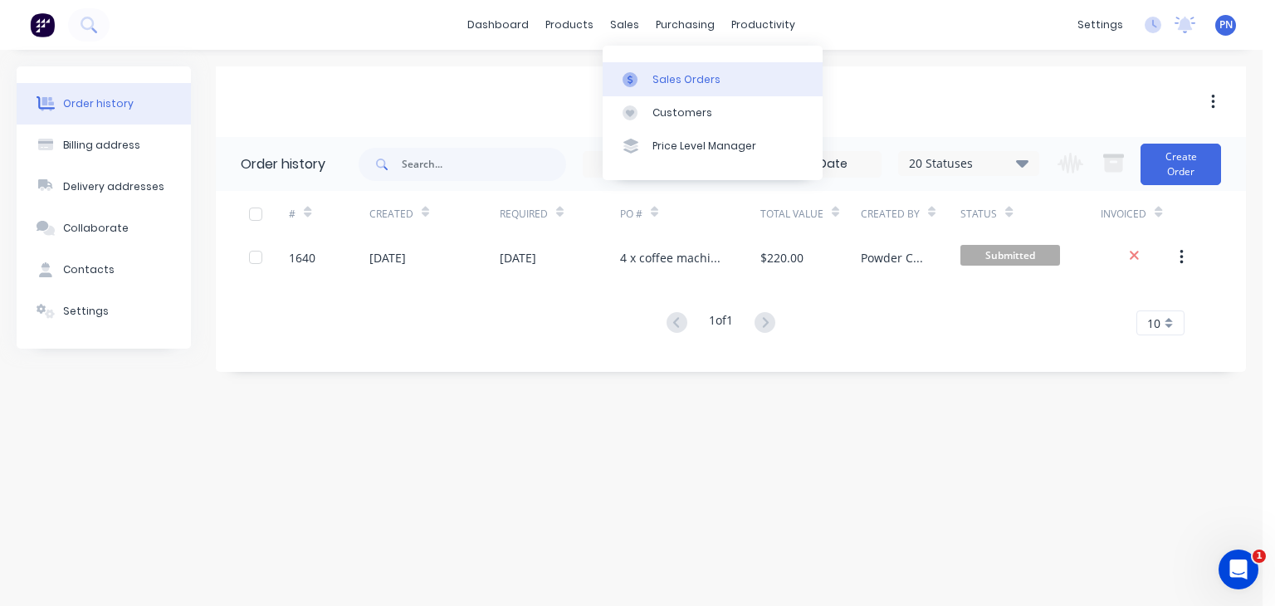
click at [680, 72] on div "Sales Orders" at bounding box center [687, 79] width 68 height 15
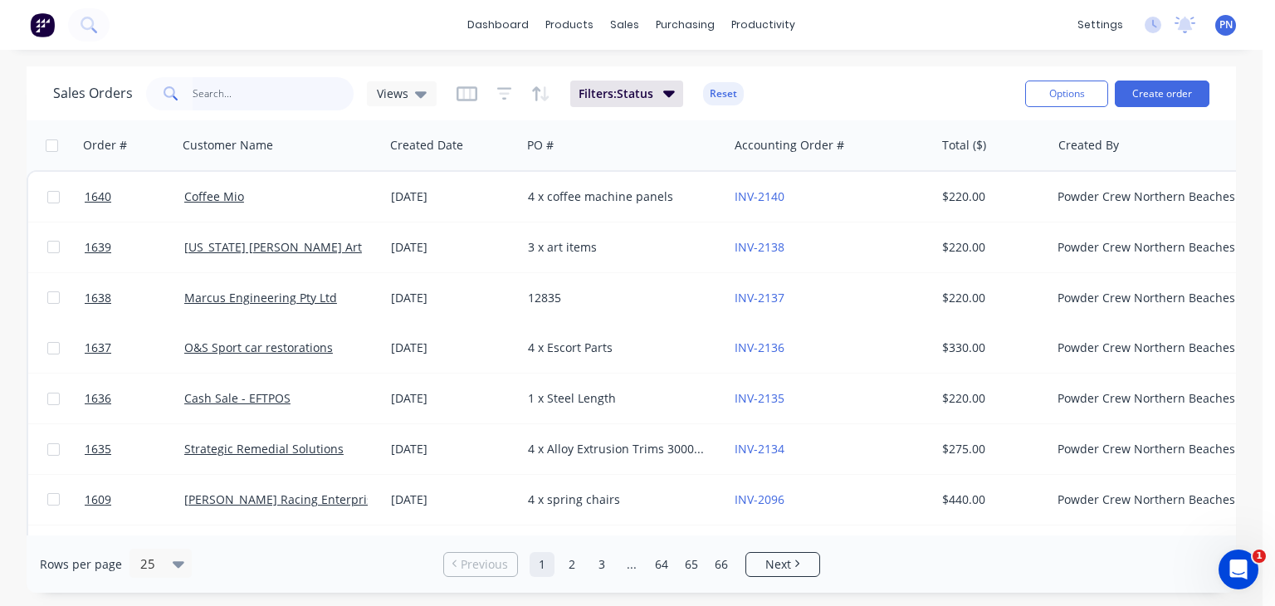
click at [261, 92] on input "text" at bounding box center [274, 93] width 162 height 33
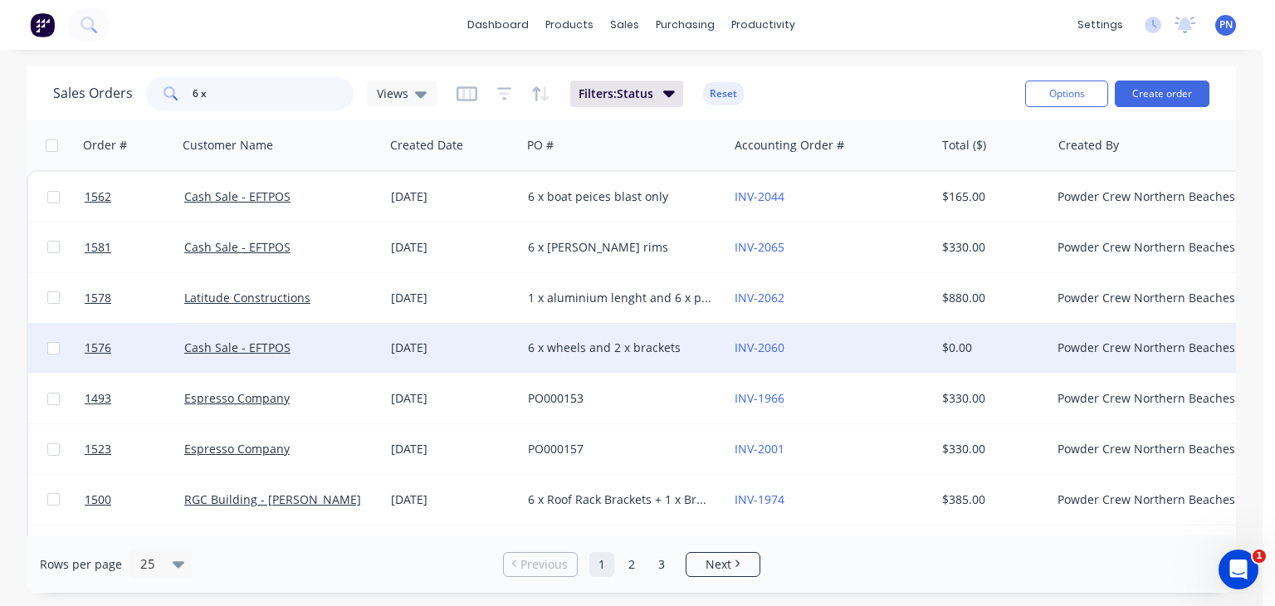
type input "6 x"
click at [634, 347] on div "6 x wheels and 2 x brackets" at bounding box center [620, 348] width 184 height 17
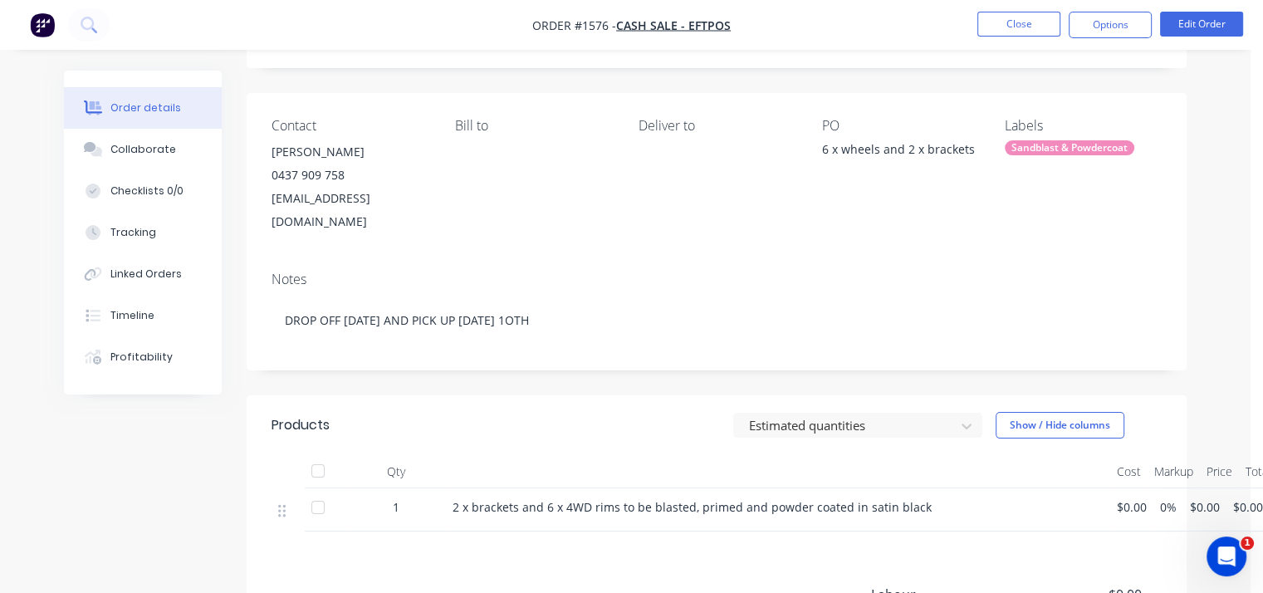
scroll to position [166, 0]
